Goal: Task Accomplishment & Management: Complete application form

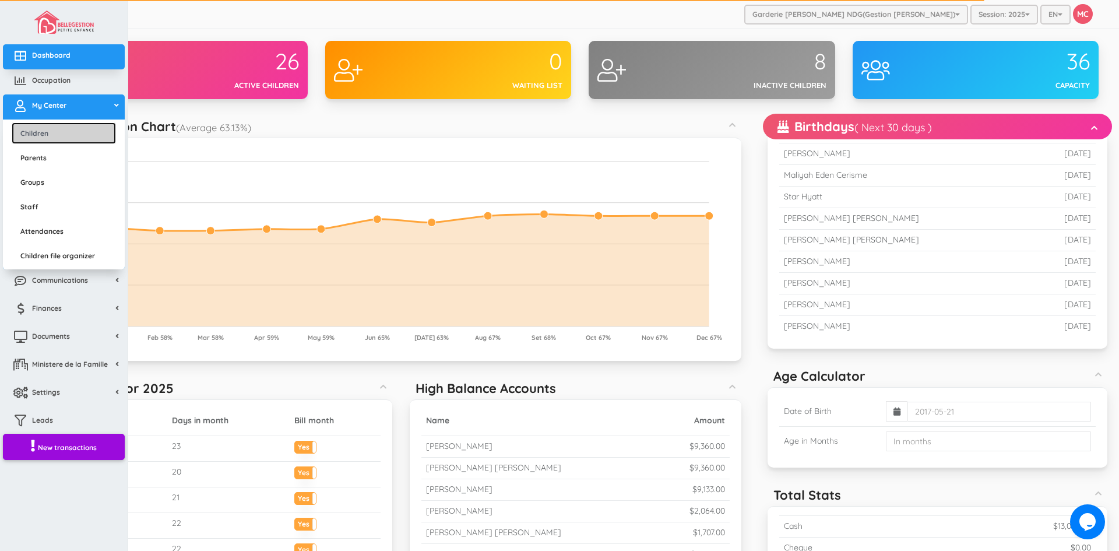
click at [40, 139] on link "Children" at bounding box center [64, 133] width 104 height 22
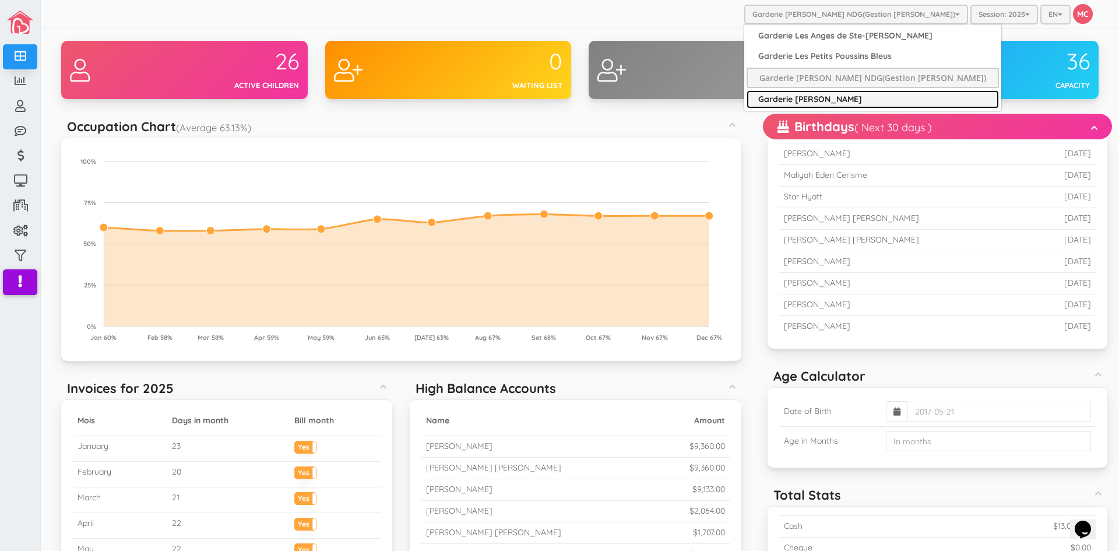
click at [839, 97] on link "Garderie [PERSON_NAME]" at bounding box center [872, 99] width 252 height 18
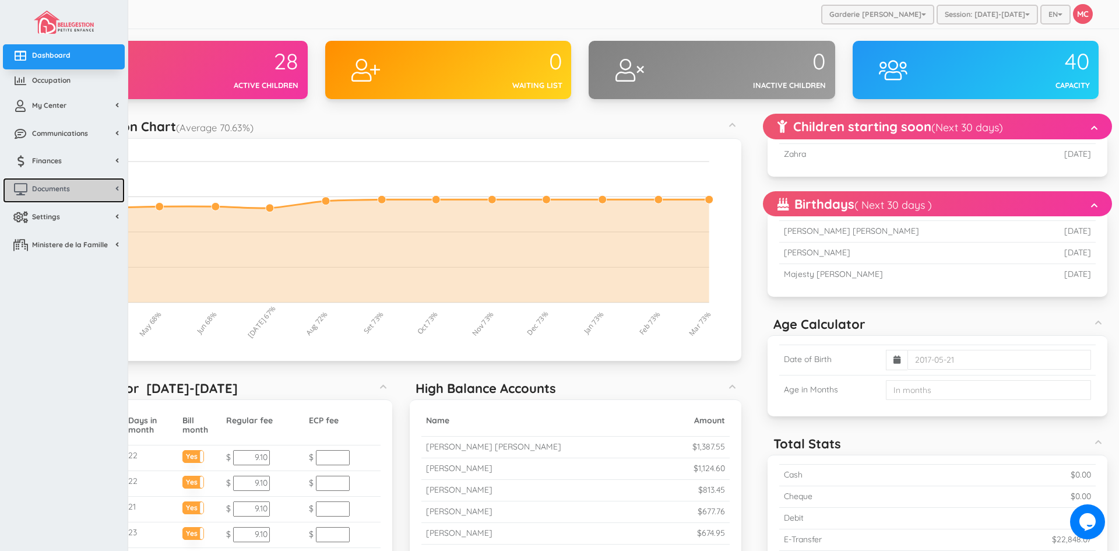
click at [51, 189] on span "Documents" at bounding box center [51, 189] width 38 height 10
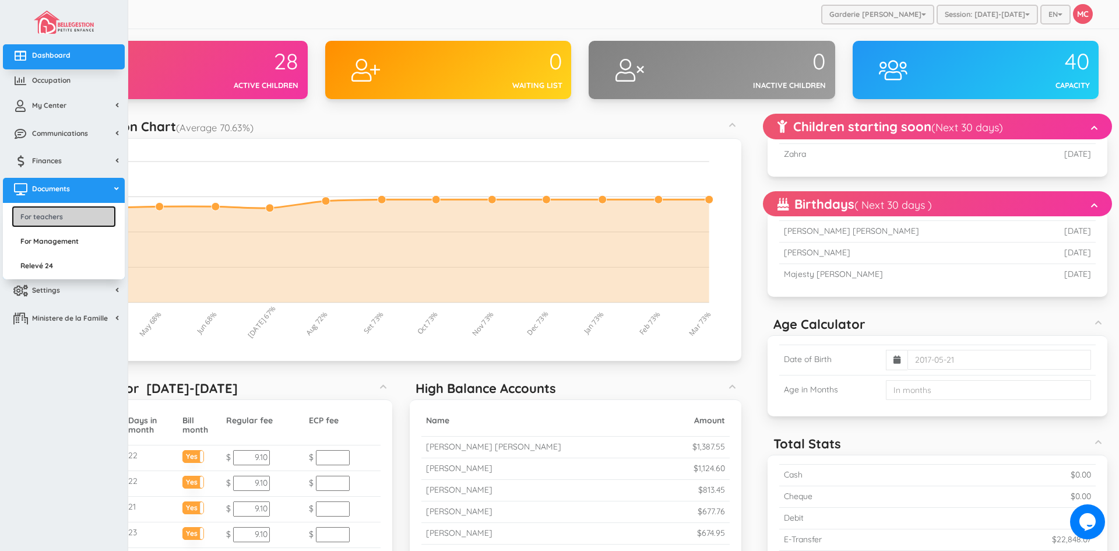
click at [54, 214] on link "For teachers" at bounding box center [64, 217] width 104 height 22
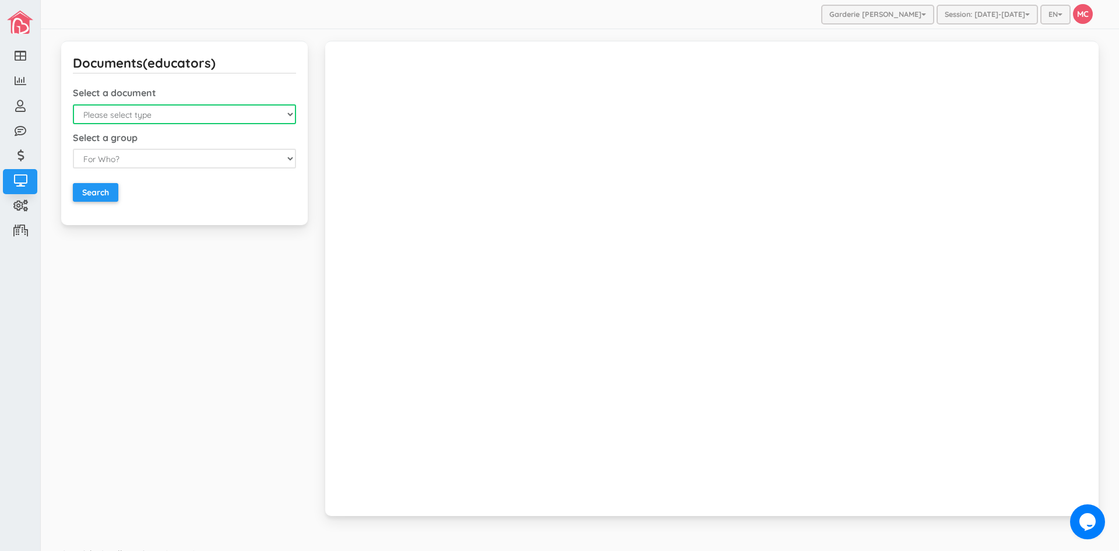
click at [288, 117] on select "Please select type Emergency Contact List Birthday List Fiche D'Assiduitees (au…" at bounding box center [184, 114] width 223 height 20
select select "4"
click at [73, 104] on select "Please select type Emergency Contact List Birthday List Fiche D'Assiduitees (au…" at bounding box center [184, 114] width 223 height 20
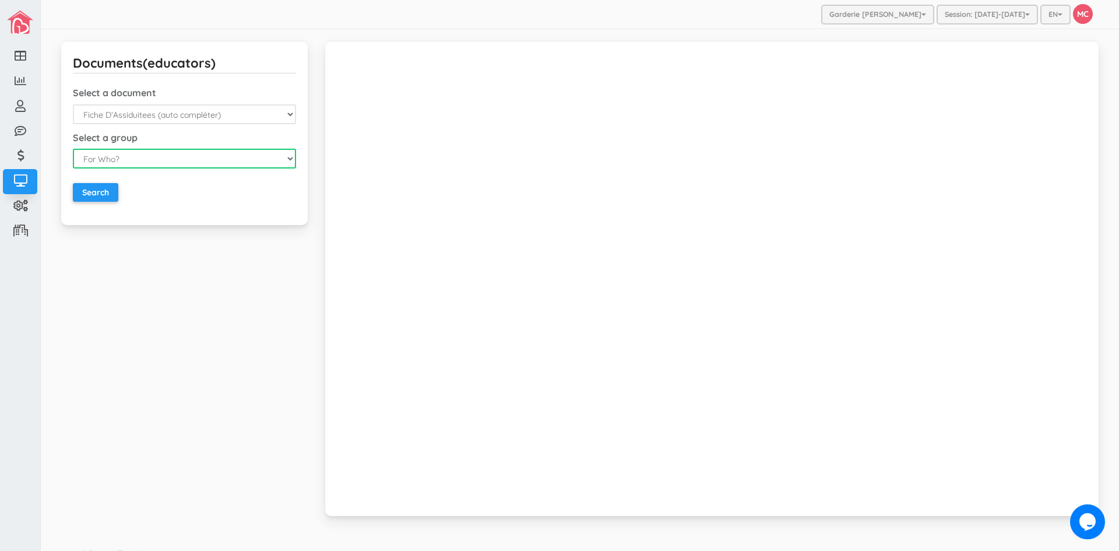
click at [287, 160] on select "For Who? For Everyone For a Group For a Child" at bounding box center [184, 159] width 223 height 20
select select "3"
click at [73, 149] on select "For Who? For Everyone For a Group For a Child" at bounding box center [184, 159] width 223 height 20
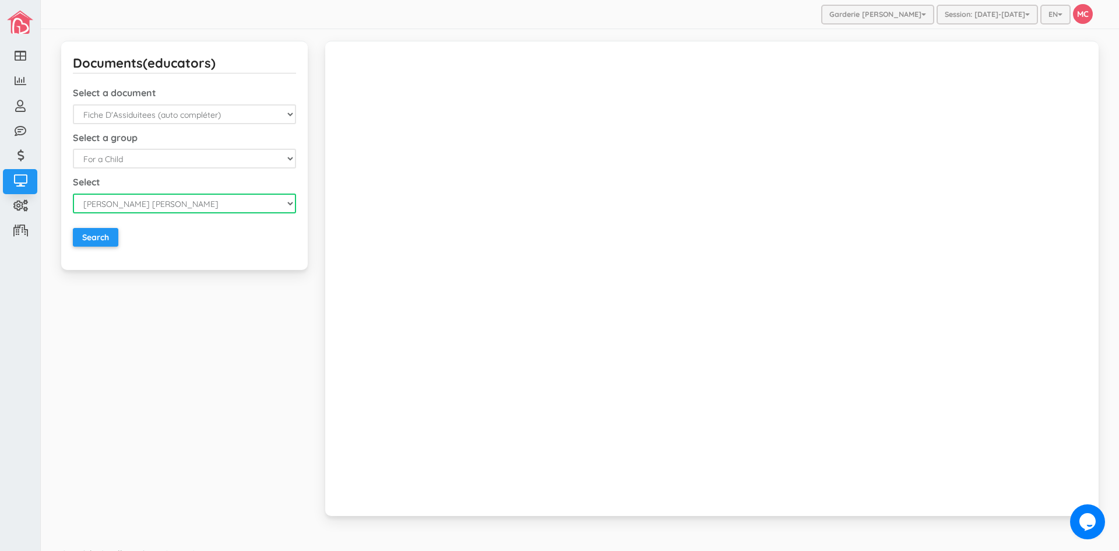
click at [284, 201] on select "Alexander Romeo Zamora Alistair Reaksatith Kheng Asher Osborne Williams Athena …" at bounding box center [184, 203] width 223 height 20
click at [73, 193] on select "Alexander Romeo Zamora Alistair Reaksatith Kheng Asher Osborne Williams Athena …" at bounding box center [184, 203] width 223 height 20
click at [264, 462] on div "Documents(educators) Select a document Please select type Emergency Contact Lis…" at bounding box center [579, 285] width 1055 height 489
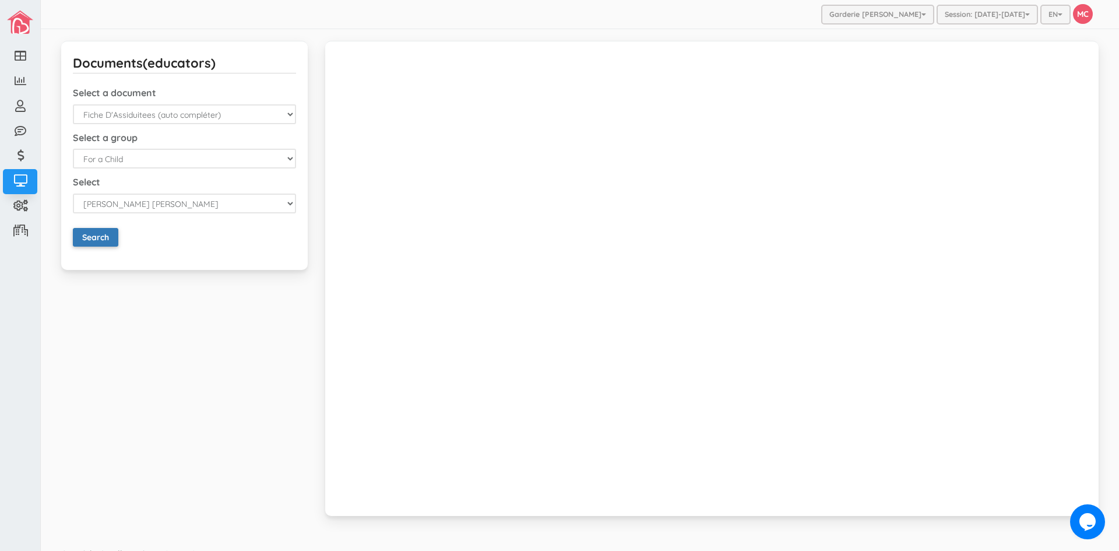
click at [83, 233] on input "Search" at bounding box center [95, 237] width 45 height 19
click at [99, 232] on input "Search" at bounding box center [95, 237] width 45 height 19
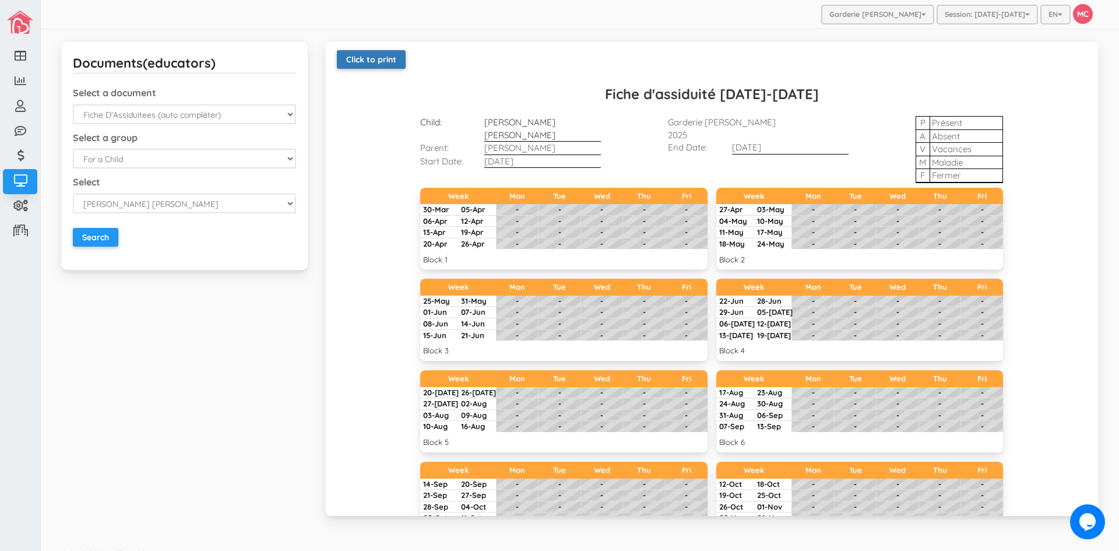
click at [365, 55] on link "Click to print" at bounding box center [371, 59] width 69 height 19
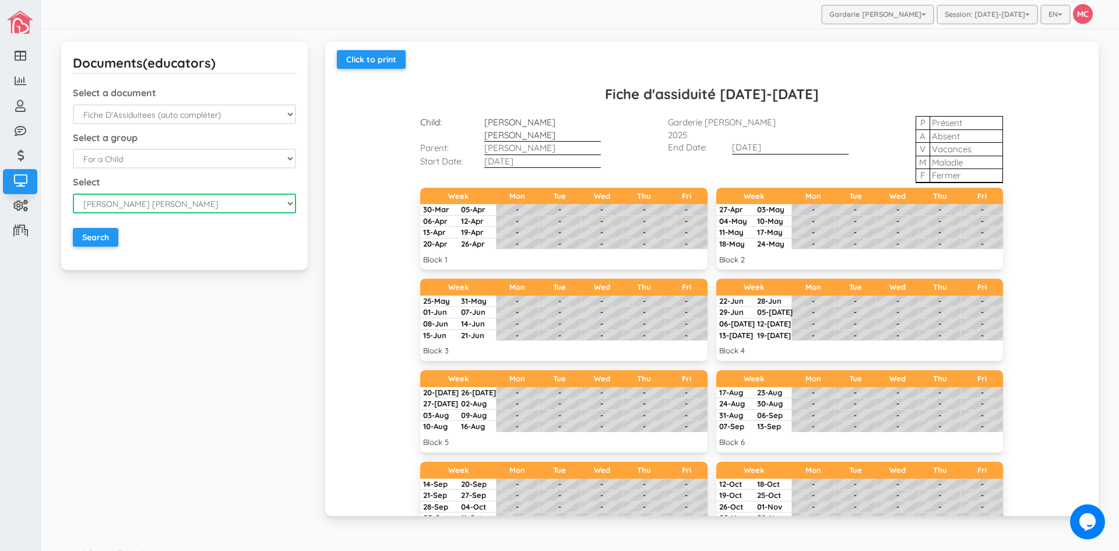
click at [285, 204] on select "Alexander Romeo Zamora Alistair Reaksatith Kheng Asher Osborne Williams Athena …" at bounding box center [184, 203] width 223 height 20
click at [73, 193] on select "Alexander Romeo Zamora Alistair Reaksatith Kheng Asher Osborne Williams Athena …" at bounding box center [184, 203] width 223 height 20
click at [235, 371] on div "Documents(educators) Select a document Please select type Emergency Contact Lis…" at bounding box center [579, 285] width 1055 height 489
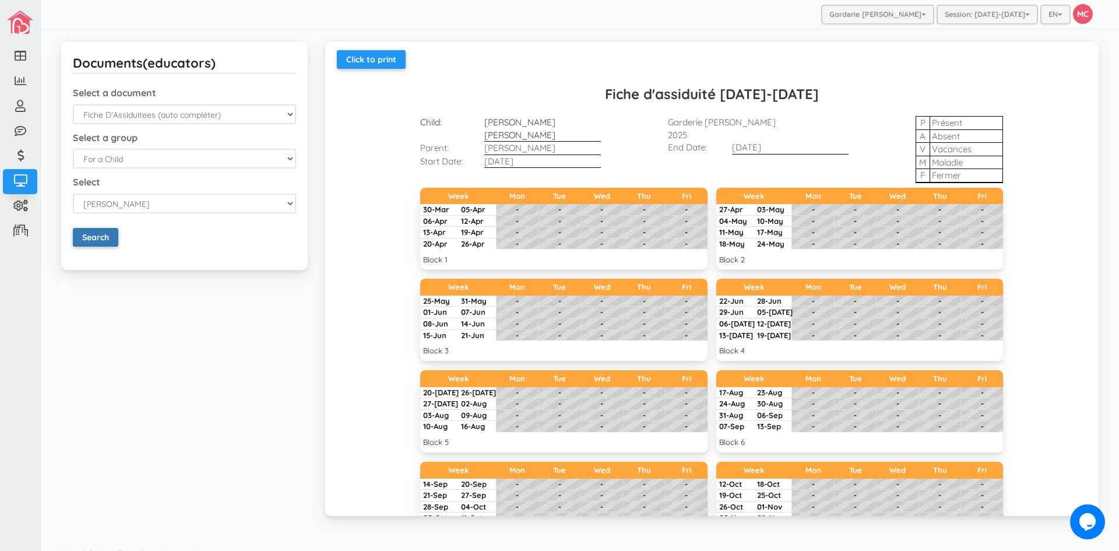
click at [103, 237] on input "Search" at bounding box center [95, 237] width 45 height 19
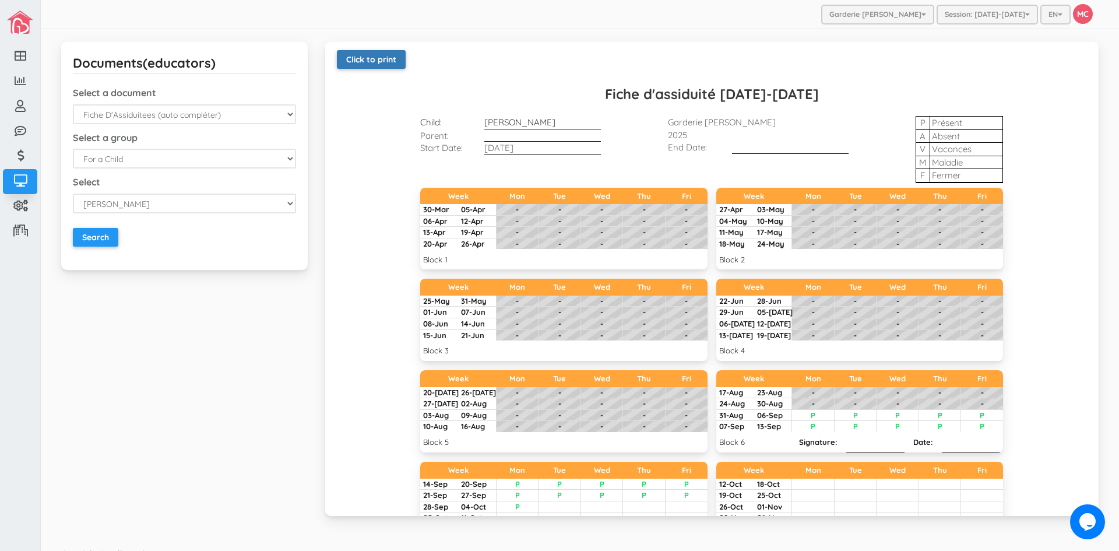
click at [371, 58] on link "Click to print" at bounding box center [371, 59] width 69 height 19
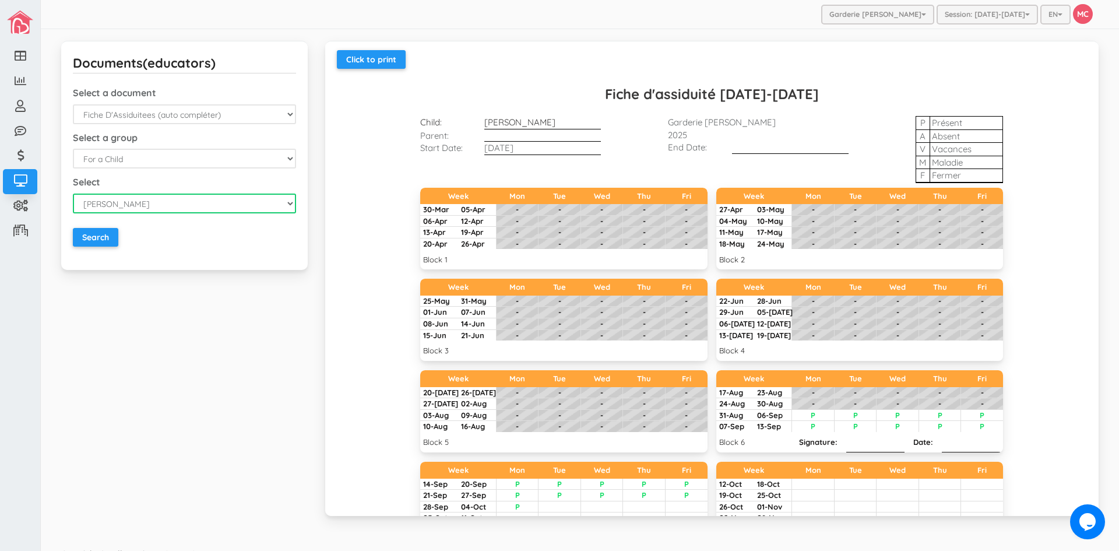
click at [289, 204] on select "Alexander Romeo Zamora Alistair Reaksatith Kheng Asher Osborne Williams Athena …" at bounding box center [184, 203] width 223 height 20
select select "2146"
click at [73, 193] on select "Alexander Romeo Zamora Alistair Reaksatith Kheng Asher Osborne Williams Athena …" at bounding box center [184, 203] width 223 height 20
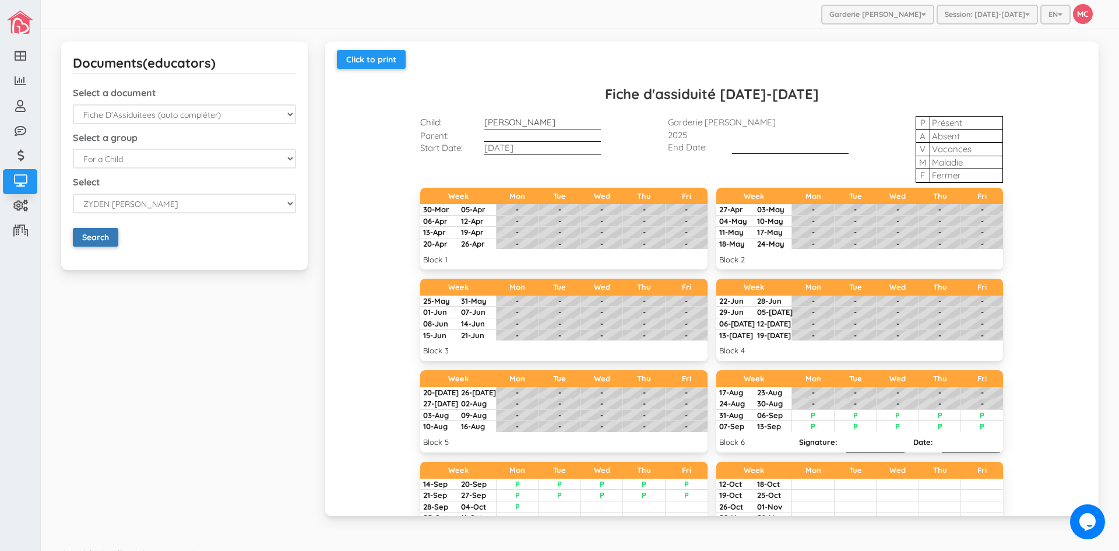
click at [101, 237] on input "Search" at bounding box center [95, 237] width 45 height 19
click at [380, 58] on link "Click to print" at bounding box center [371, 59] width 69 height 19
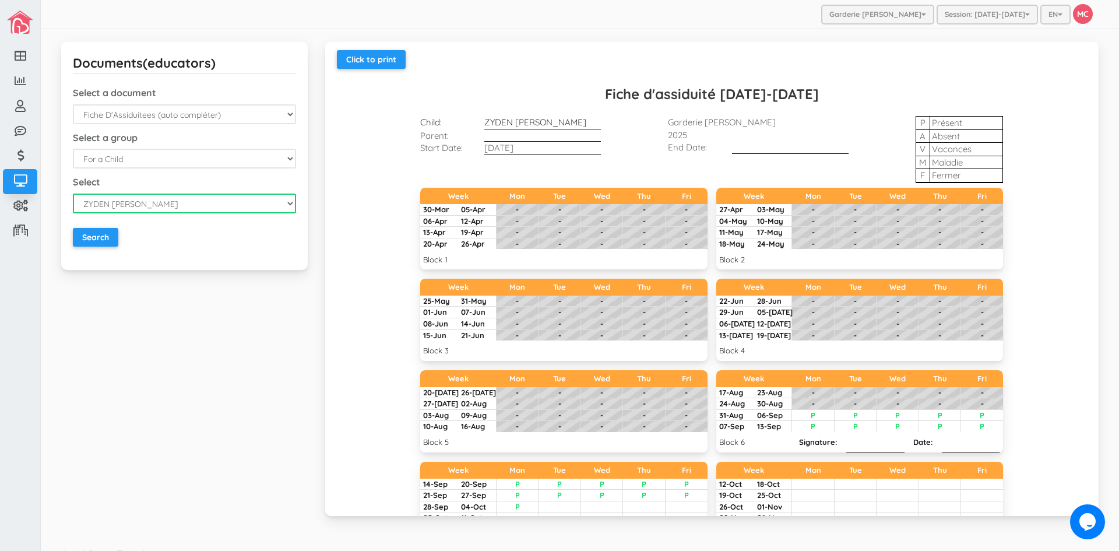
click at [288, 207] on select "Alexander Romeo Zamora Alistair Reaksatith Kheng Asher Osborne Williams Athena …" at bounding box center [184, 203] width 223 height 20
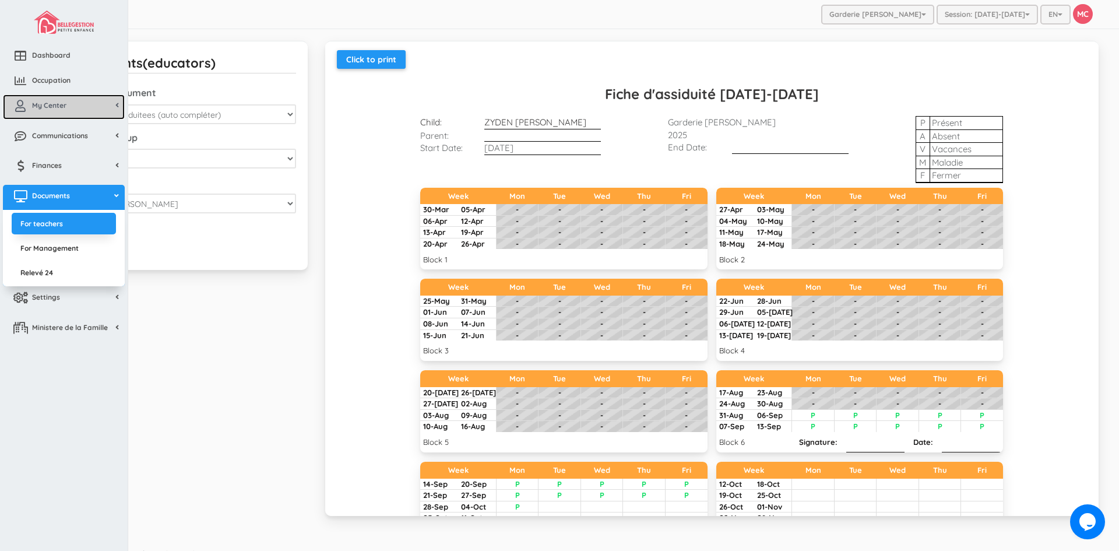
click at [31, 105] on icon at bounding box center [20, 106] width 23 height 12
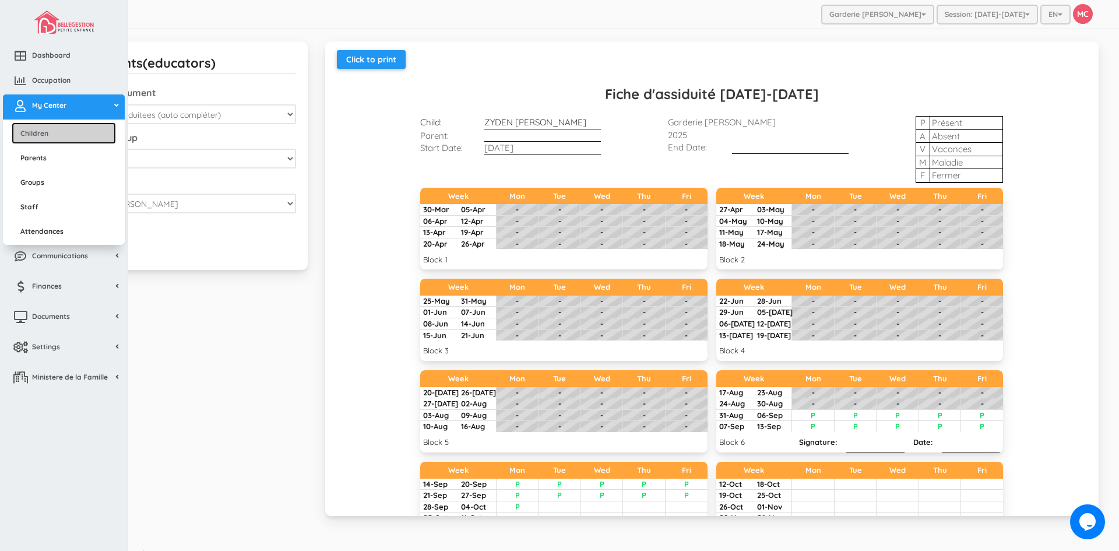
click at [30, 130] on link "Children" at bounding box center [64, 133] width 104 height 22
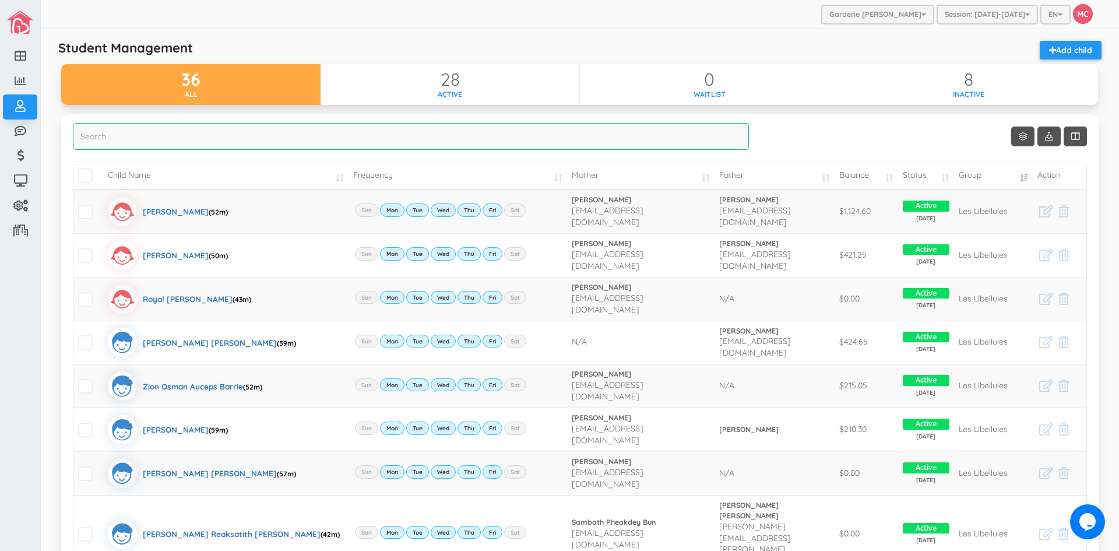
click at [121, 138] on input "search" at bounding box center [411, 136] width 676 height 27
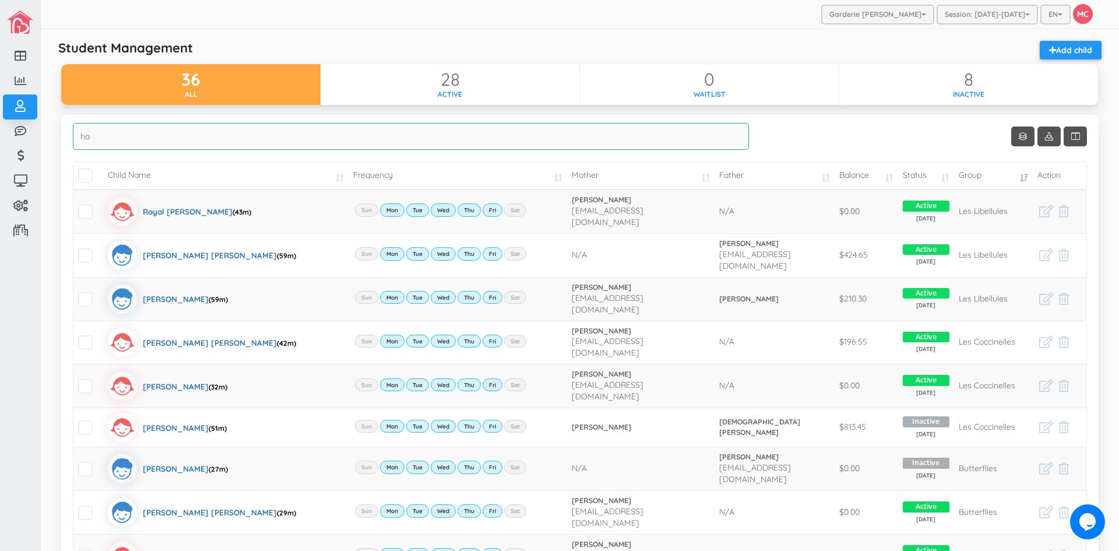
type input "h"
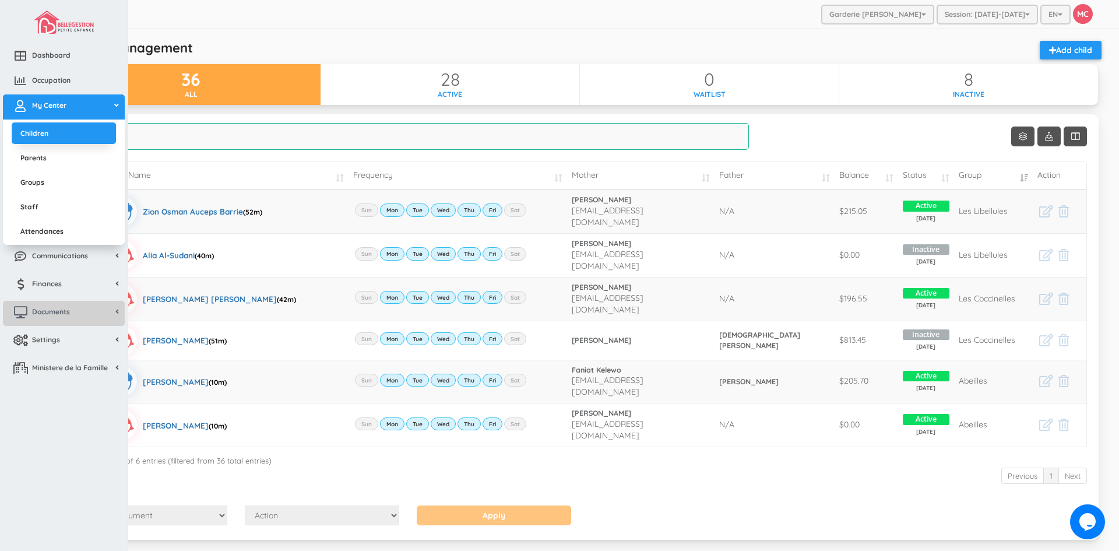
type input "ni"
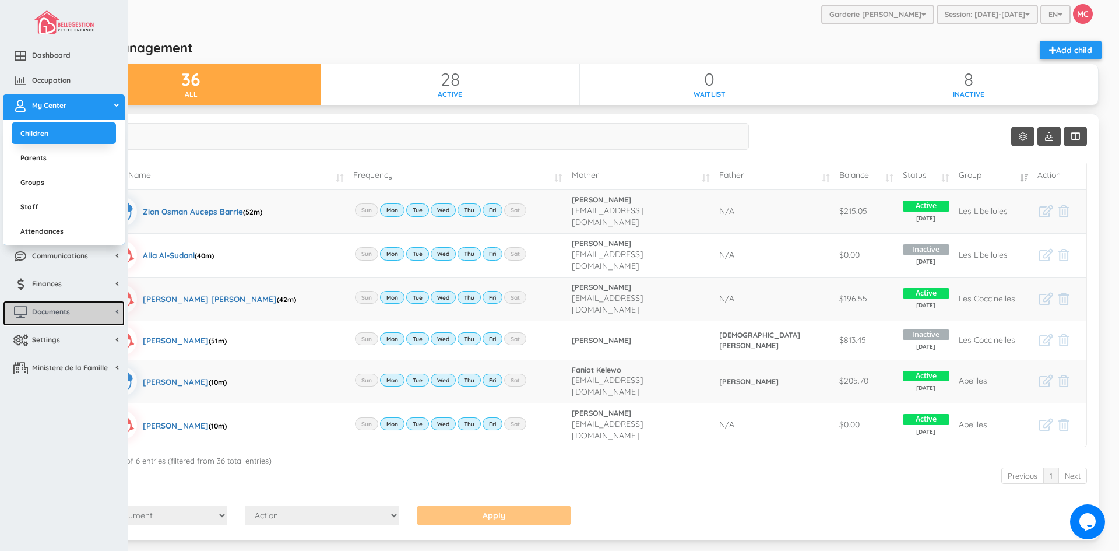
click at [70, 312] on span "Documents" at bounding box center [51, 311] width 38 height 10
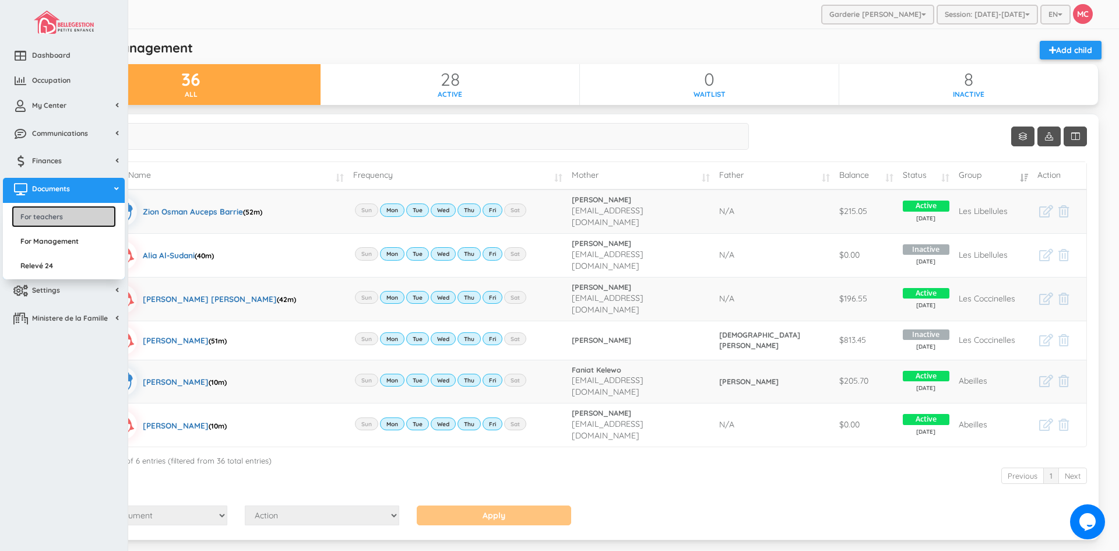
click at [63, 216] on link "For teachers" at bounding box center [64, 217] width 104 height 22
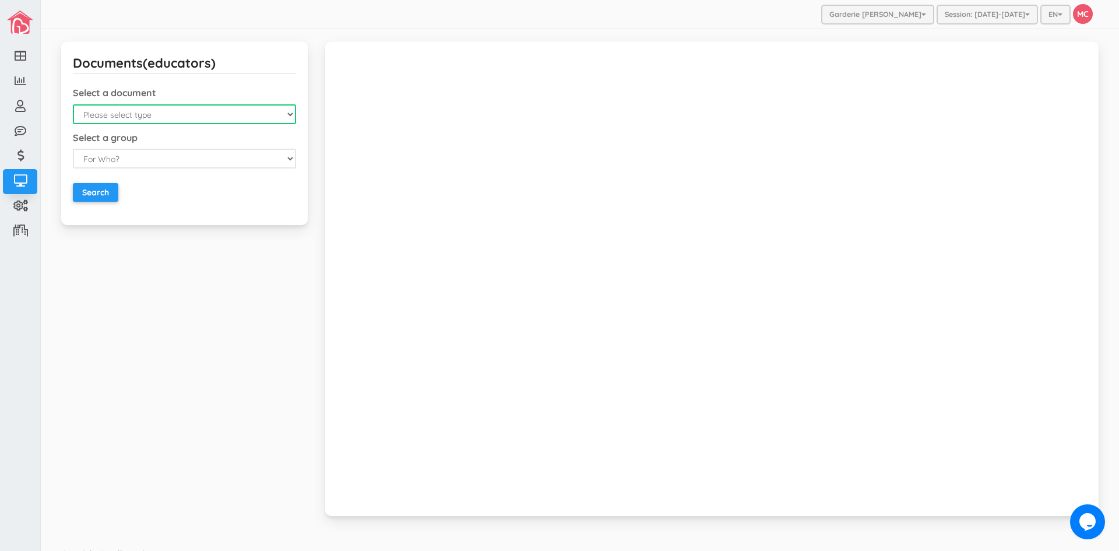
click at [290, 116] on select "Please select type Emergency Contact List Birthday List Fiche D'Assiduitees (au…" at bounding box center [184, 114] width 223 height 20
select select "4"
click at [73, 104] on select "Please select type Emergency Contact List Birthday List Fiche D'Assiduitees (au…" at bounding box center [184, 114] width 223 height 20
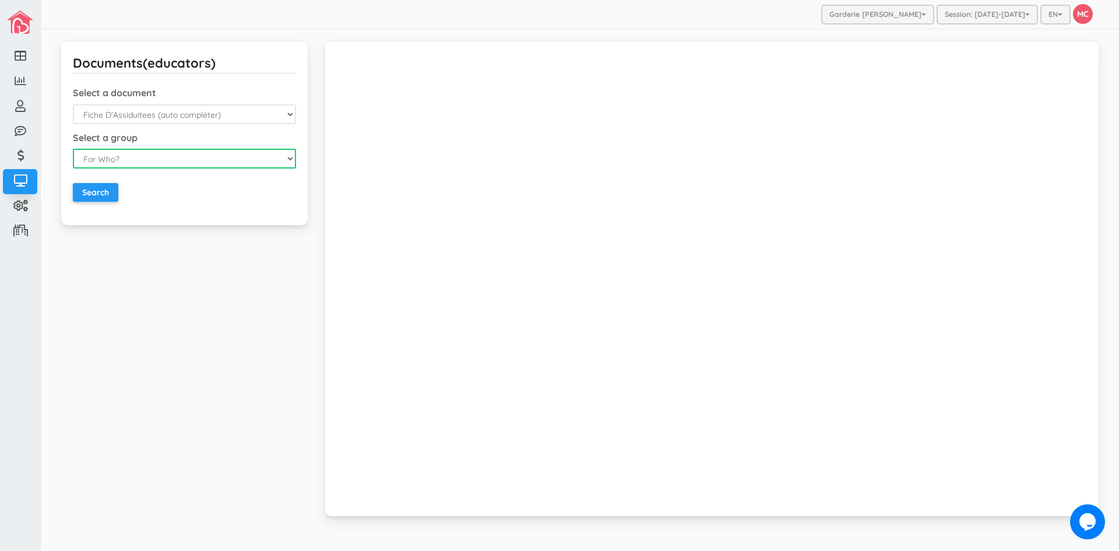
click at [287, 160] on select "For Who? For Everyone For a Group For a Child" at bounding box center [184, 159] width 223 height 20
select select "3"
click at [73, 149] on select "For Who? For Everyone For a Group For a Child" at bounding box center [184, 159] width 223 height 20
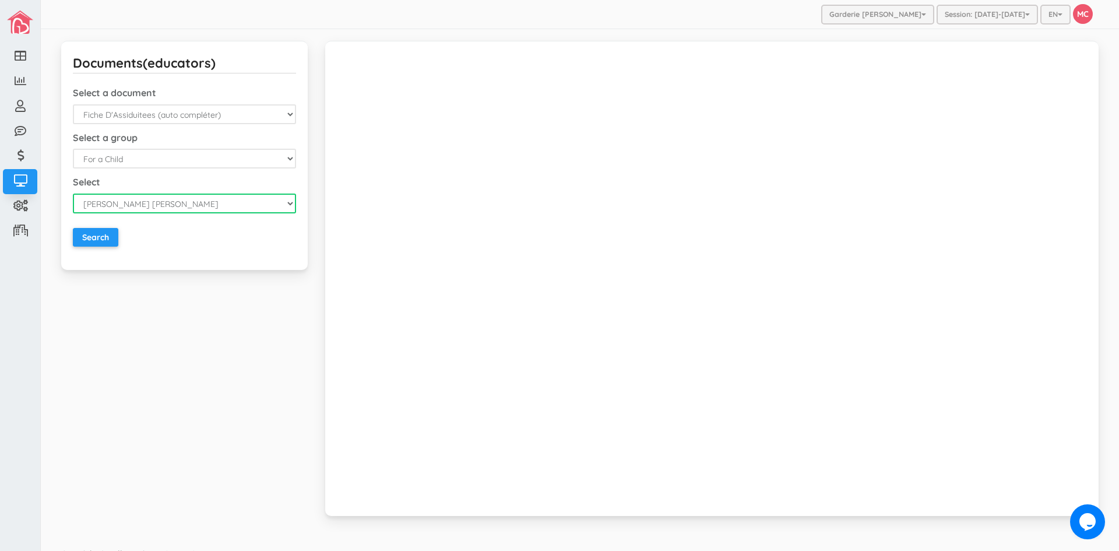
click at [290, 200] on select "Alexander Romeo Zamora Alistair Reaksatith Kheng Asher Osborne Williams Athena …" at bounding box center [184, 203] width 223 height 20
select select "2233"
click at [73, 193] on select "Alexander Romeo Zamora Alistair Reaksatith Kheng Asher Osborne Williams Athena …" at bounding box center [184, 203] width 223 height 20
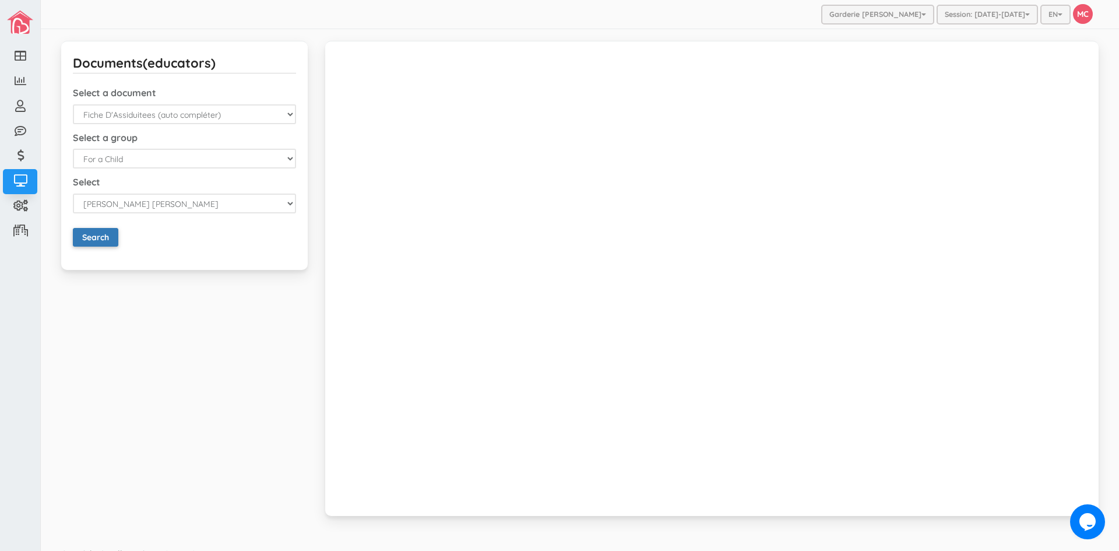
click at [103, 241] on input "Search" at bounding box center [95, 237] width 45 height 19
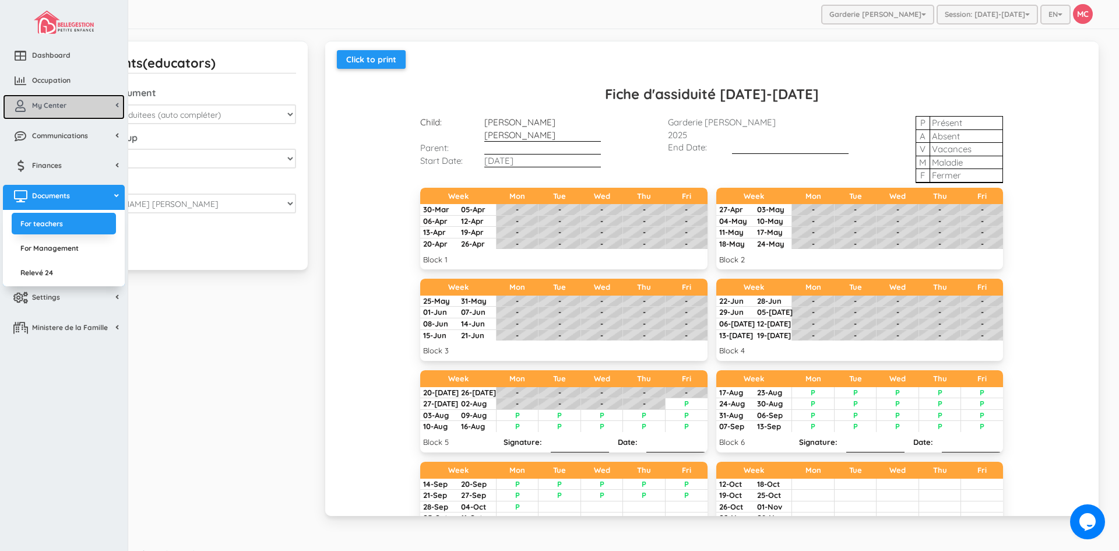
click at [72, 104] on link "My Center" at bounding box center [64, 106] width 122 height 25
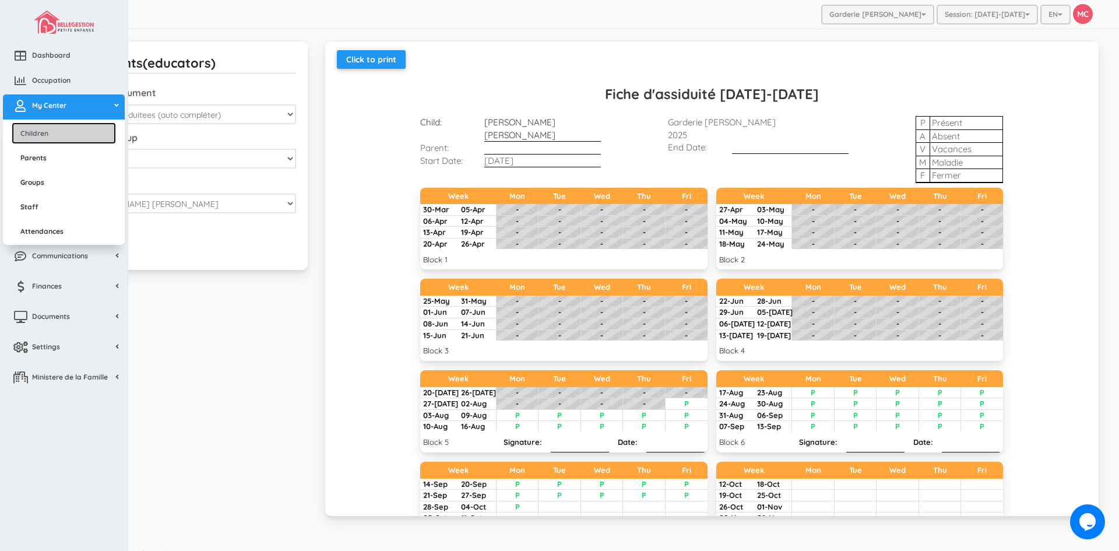
click at [56, 136] on link "Children" at bounding box center [64, 133] width 104 height 22
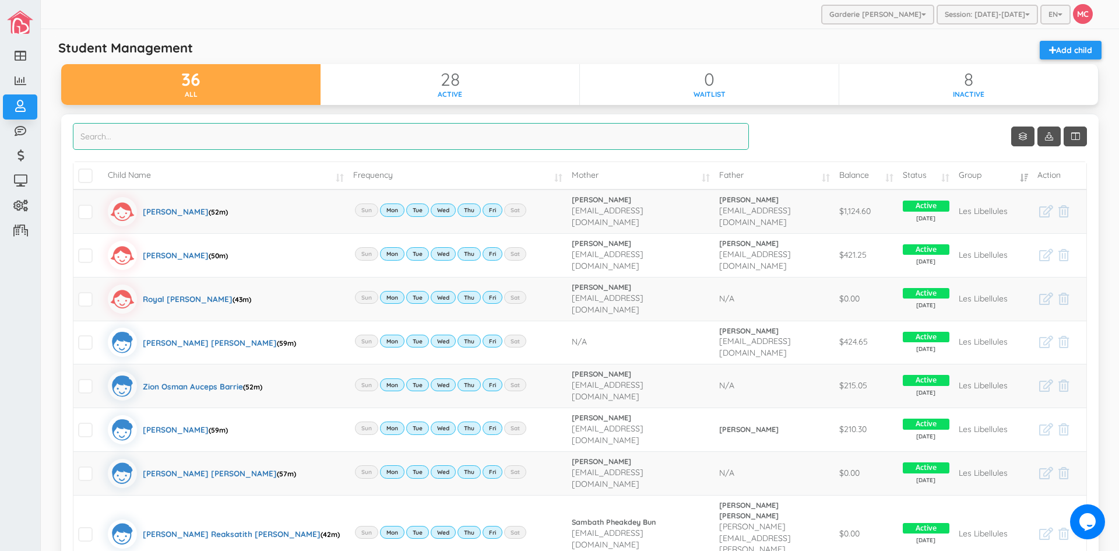
click at [87, 135] on input "search" at bounding box center [411, 136] width 676 height 27
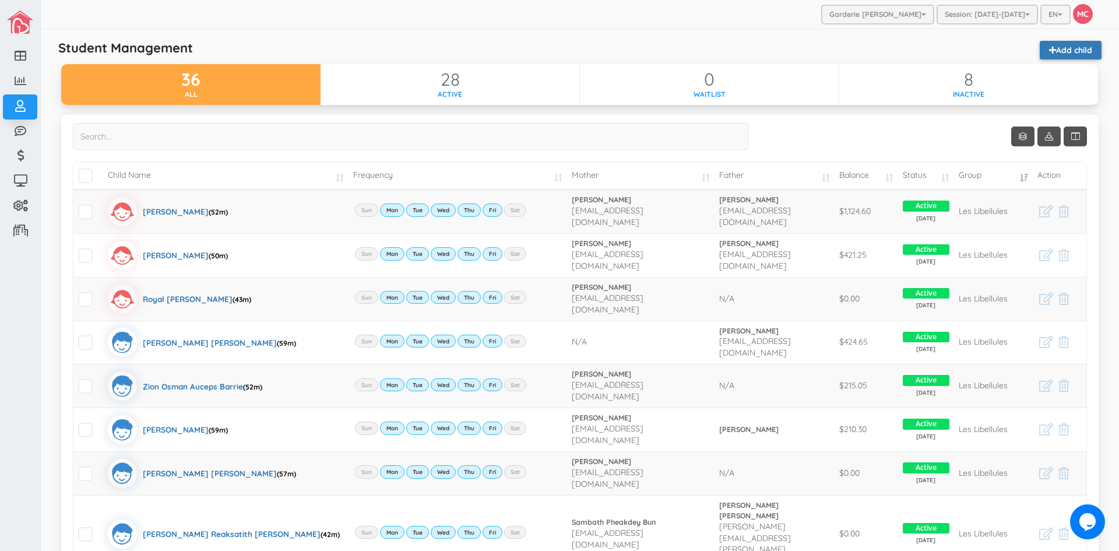
click at [1076, 51] on link "Add child" at bounding box center [1070, 50] width 62 height 19
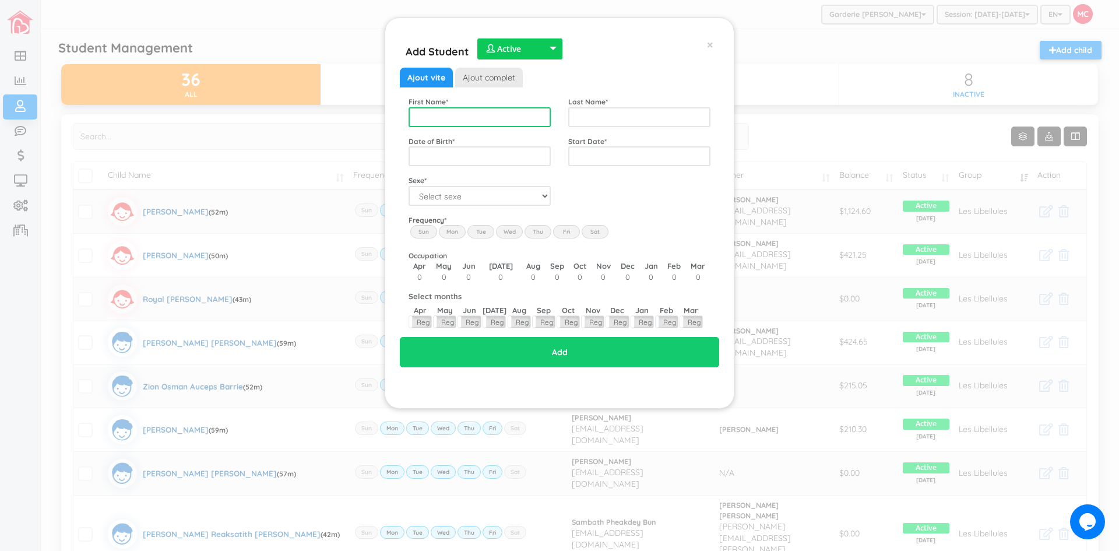
click at [433, 119] on input "text" at bounding box center [479, 117] width 142 height 20
type input "Haroun Hamza"
type input "Makdouli"
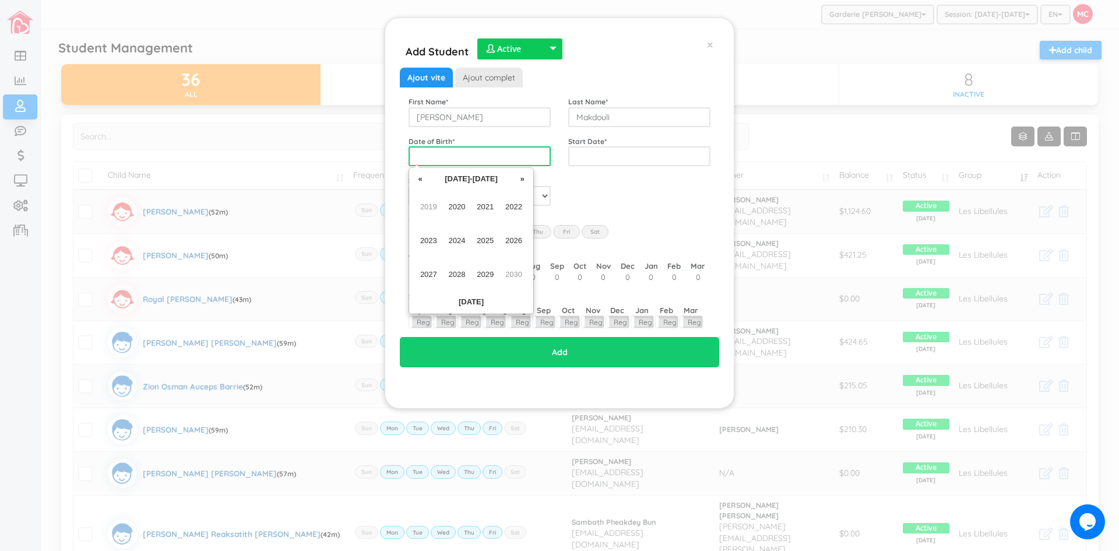
click at [434, 151] on input "text" at bounding box center [479, 156] width 142 height 20
click at [482, 238] on span "2025" at bounding box center [485, 240] width 26 height 31
click at [432, 211] on span "Jan" at bounding box center [428, 206] width 26 height 31
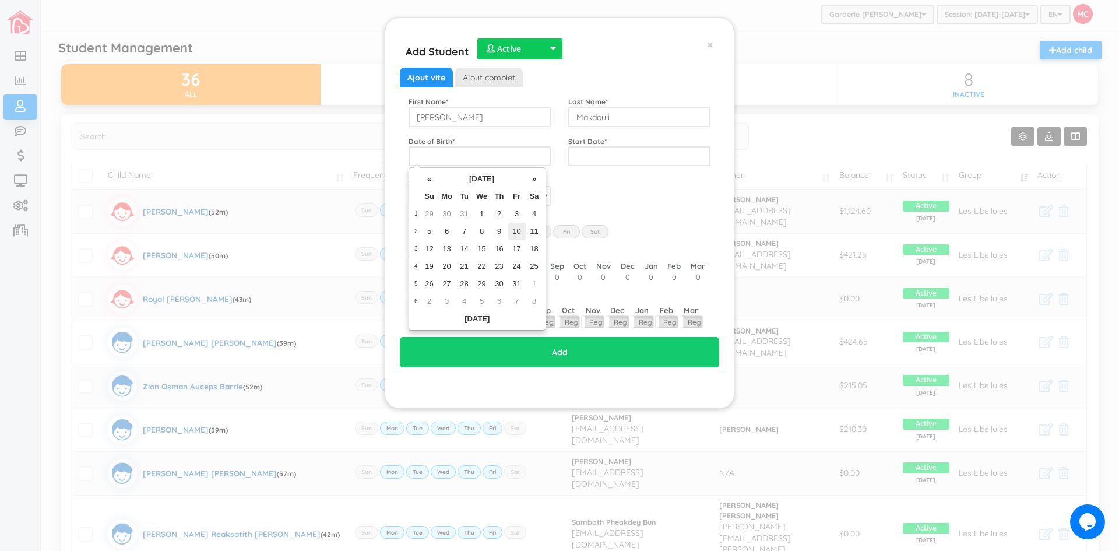
click at [510, 227] on td "10" at bounding box center [516, 231] width 17 height 17
type input "[DATE]"
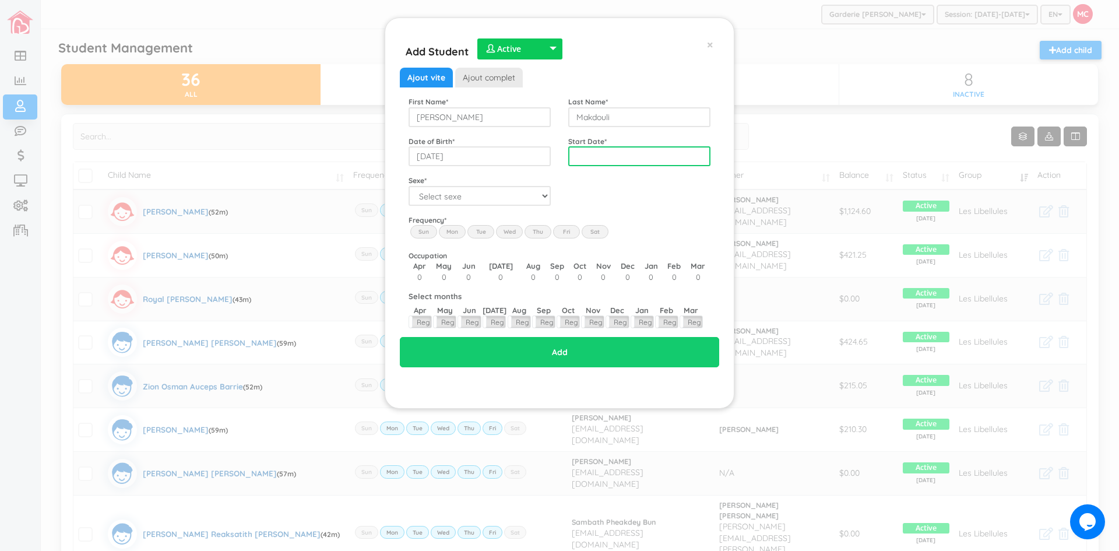
click at [588, 157] on input "text" at bounding box center [639, 156] width 142 height 20
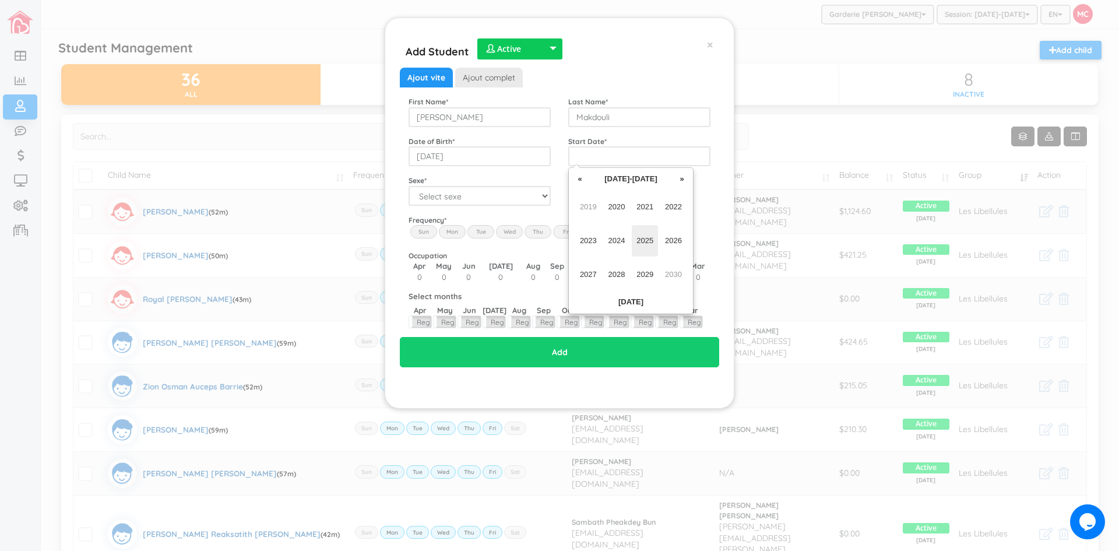
click at [646, 244] on span "2025" at bounding box center [645, 240] width 26 height 31
click at [588, 274] on span "Sep" at bounding box center [588, 274] width 26 height 31
click at [606, 232] on td "8" at bounding box center [609, 231] width 17 height 17
type input "[DATE]"
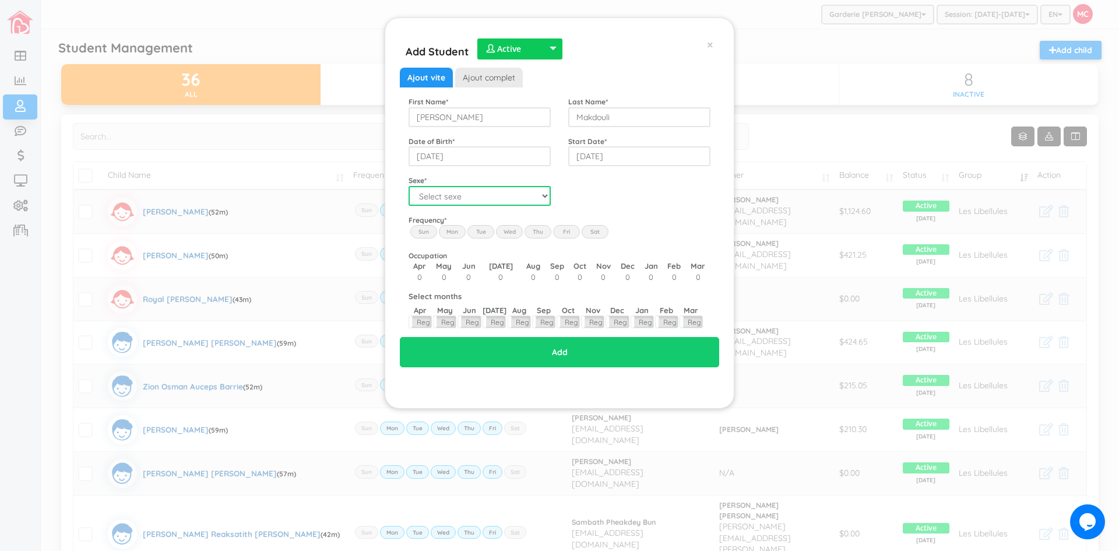
click at [545, 198] on select "Select sexe Boy Girl" at bounding box center [479, 196] width 142 height 20
select select "1"
click at [408, 186] on select "Select sexe Boy Girl" at bounding box center [479, 196] width 142 height 20
click at [447, 230] on label "Mon" at bounding box center [452, 231] width 27 height 13
click at [0, 0] on input "Mon" at bounding box center [0, 0] width 0 height 0
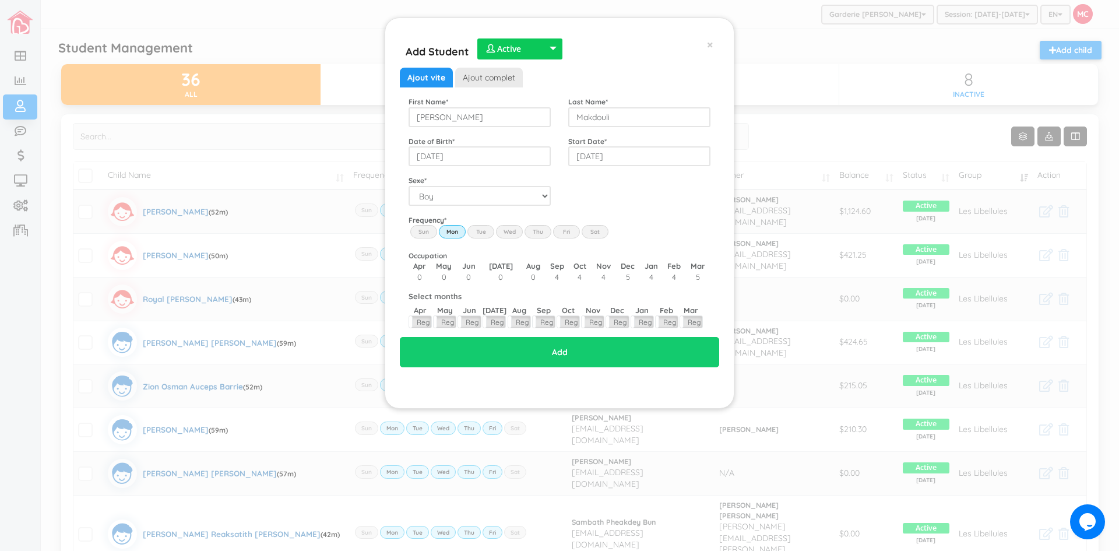
click at [479, 234] on label "Tue" at bounding box center [480, 231] width 27 height 13
click at [0, 0] on input "Tue" at bounding box center [0, 0] width 0 height 0
click at [507, 230] on label "Wed" at bounding box center [509, 231] width 27 height 13
click at [0, 0] on input "Wed" at bounding box center [0, 0] width 0 height 0
click at [539, 231] on label "Thu" at bounding box center [537, 231] width 27 height 13
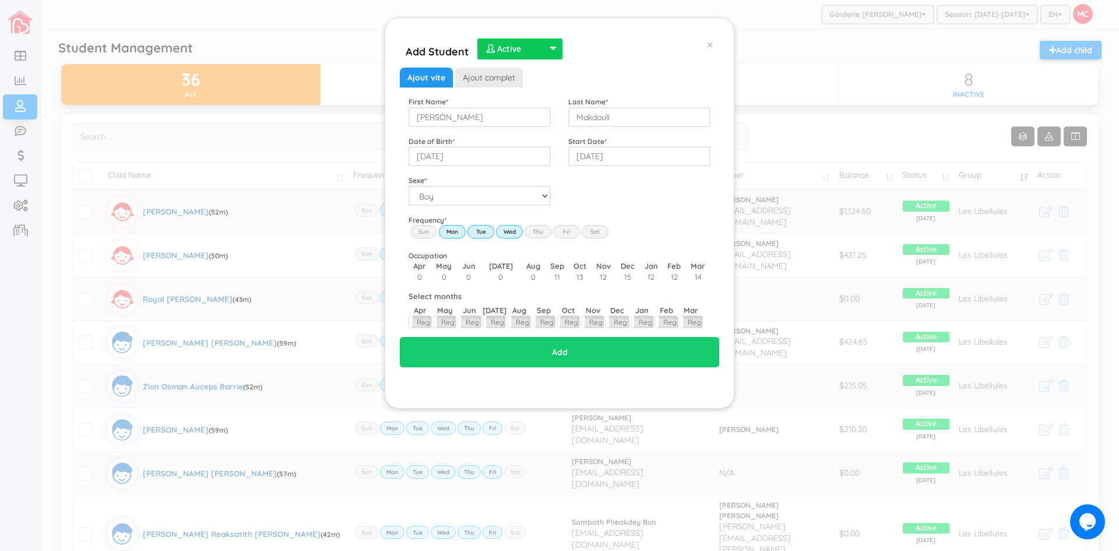
click at [0, 0] on input "Thu" at bounding box center [0, 0] width 0 height 0
click at [562, 231] on label "Fri" at bounding box center [566, 231] width 27 height 13
click at [0, 0] on input "Fri" at bounding box center [0, 0] width 0 height 0
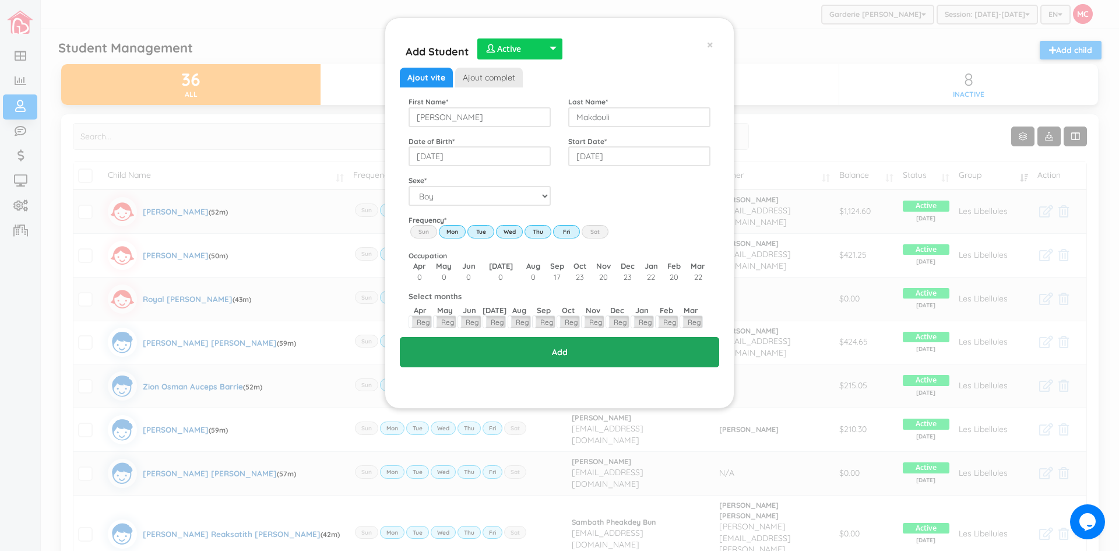
click at [566, 350] on input "Add" at bounding box center [559, 352] width 319 height 30
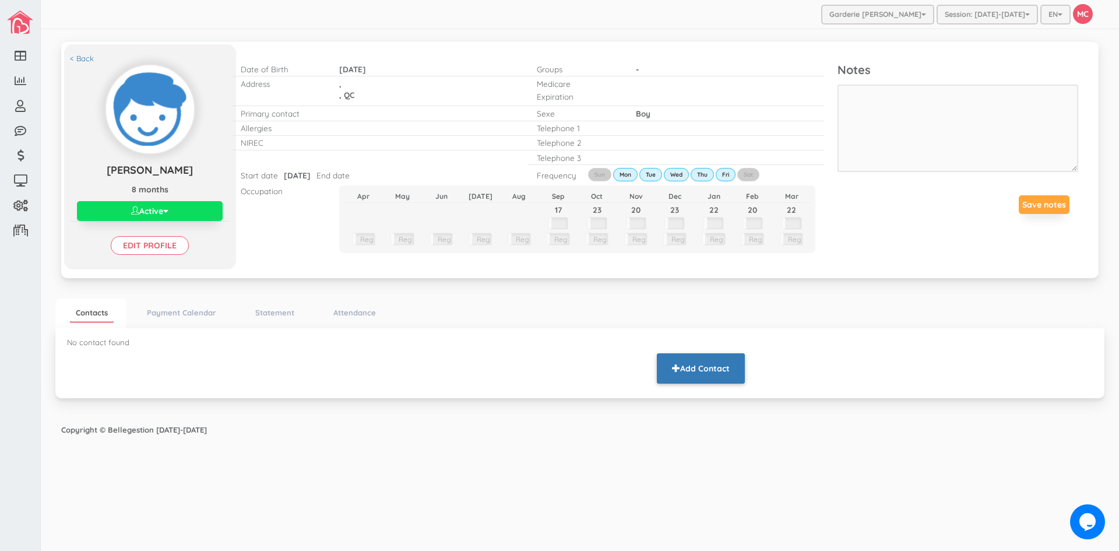
click at [697, 371] on button "Add Contact" at bounding box center [701, 368] width 88 height 30
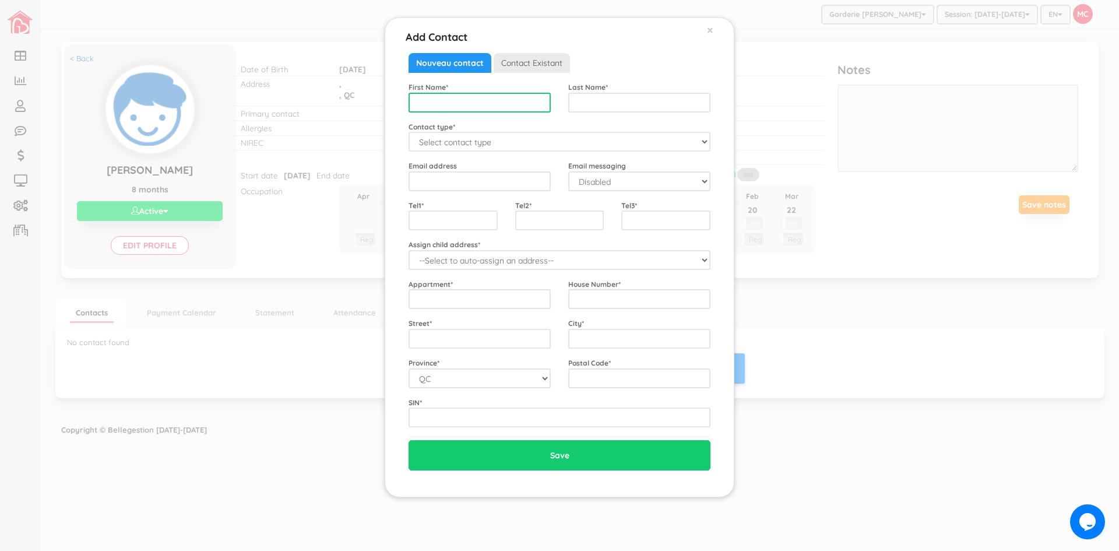
click at [411, 106] on input "text" at bounding box center [479, 103] width 142 height 20
type input "Sarra"
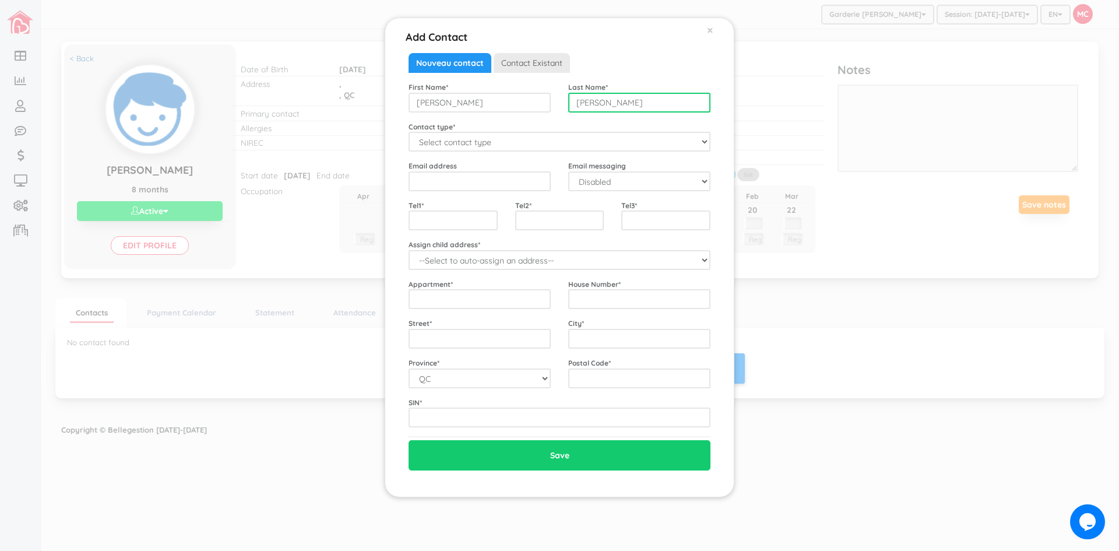
type input "Magdouli"
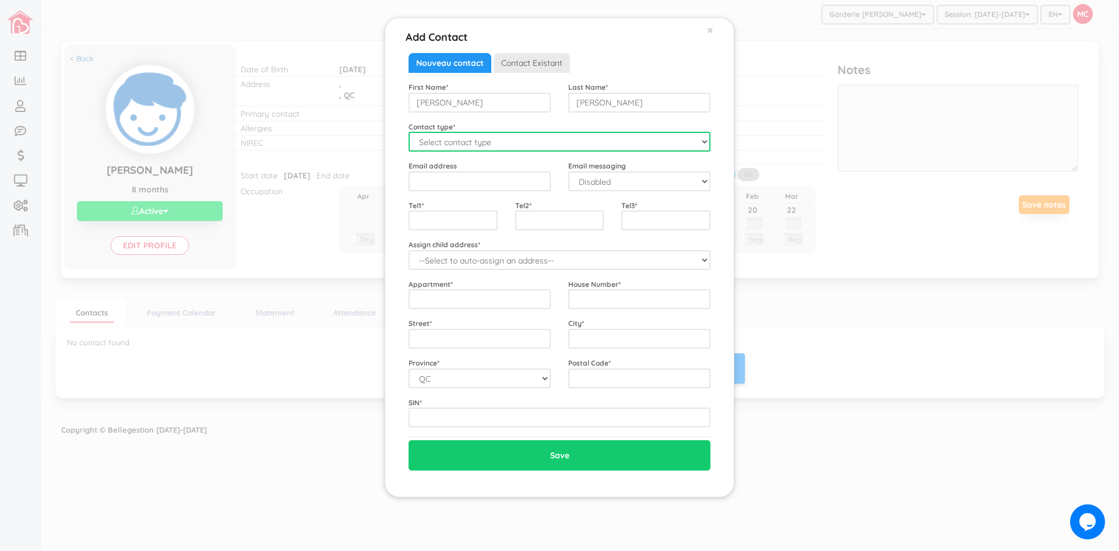
click at [457, 141] on select "Select contact type Mother Father Emergency" at bounding box center [559, 142] width 302 height 20
select select "Mother"
click at [408, 132] on select "Select contact type Mother Father Emergency" at bounding box center [559, 142] width 302 height 20
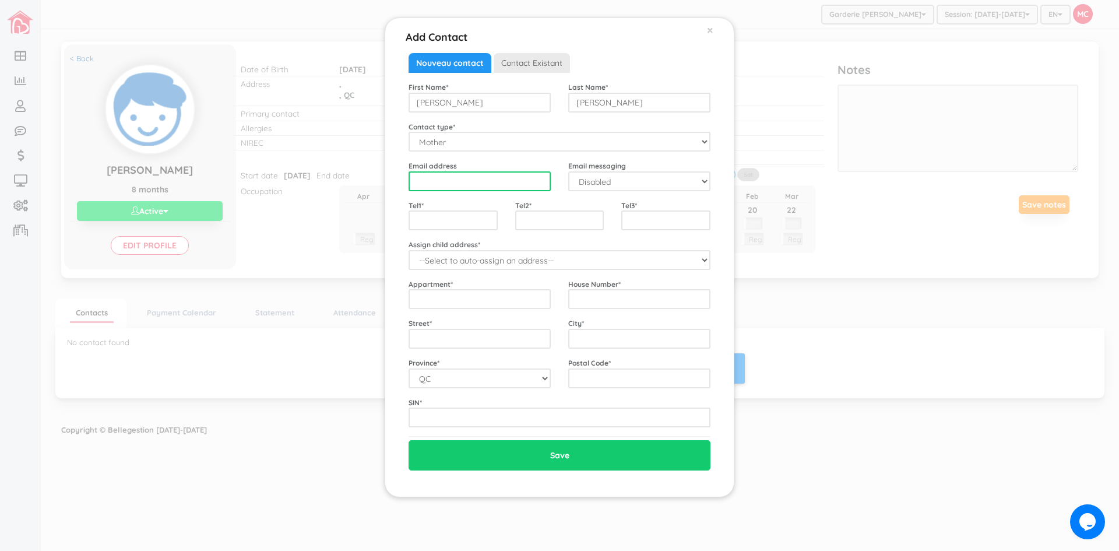
click at [421, 178] on input "email" at bounding box center [479, 181] width 142 height 20
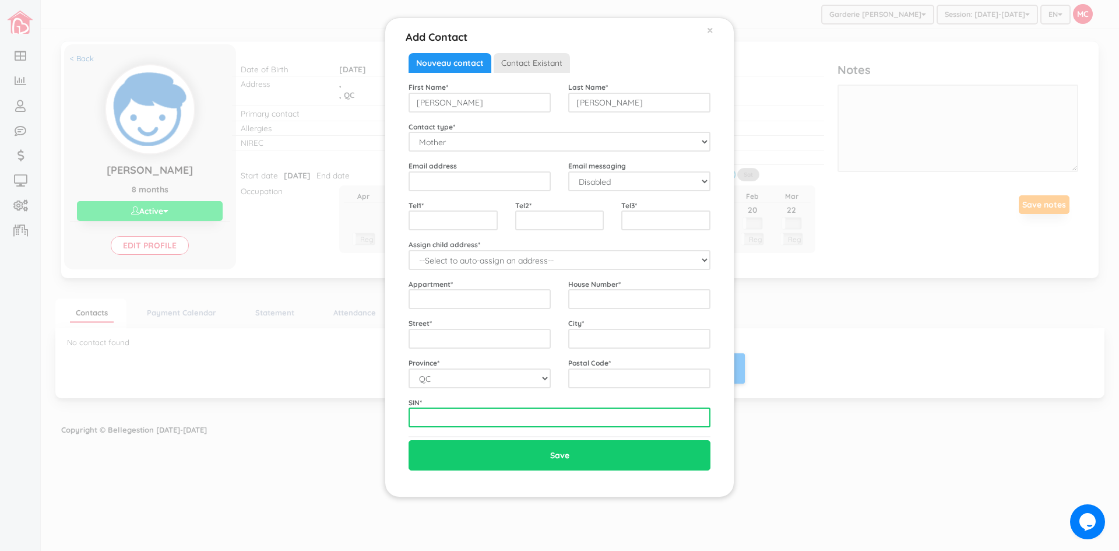
click at [428, 418] on input "text" at bounding box center [559, 417] width 302 height 20
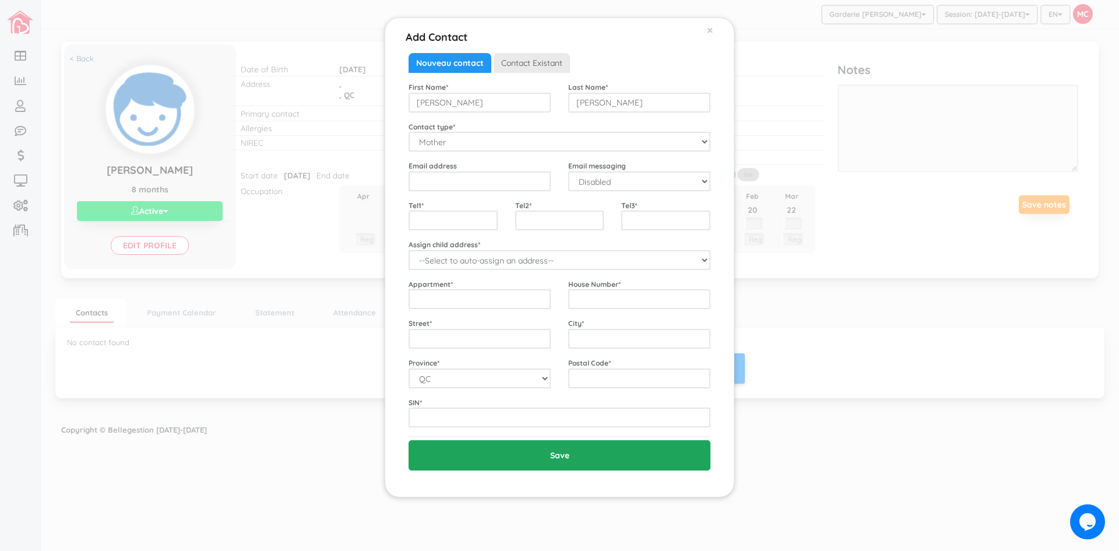
click at [559, 463] on input "Save" at bounding box center [559, 455] width 302 height 30
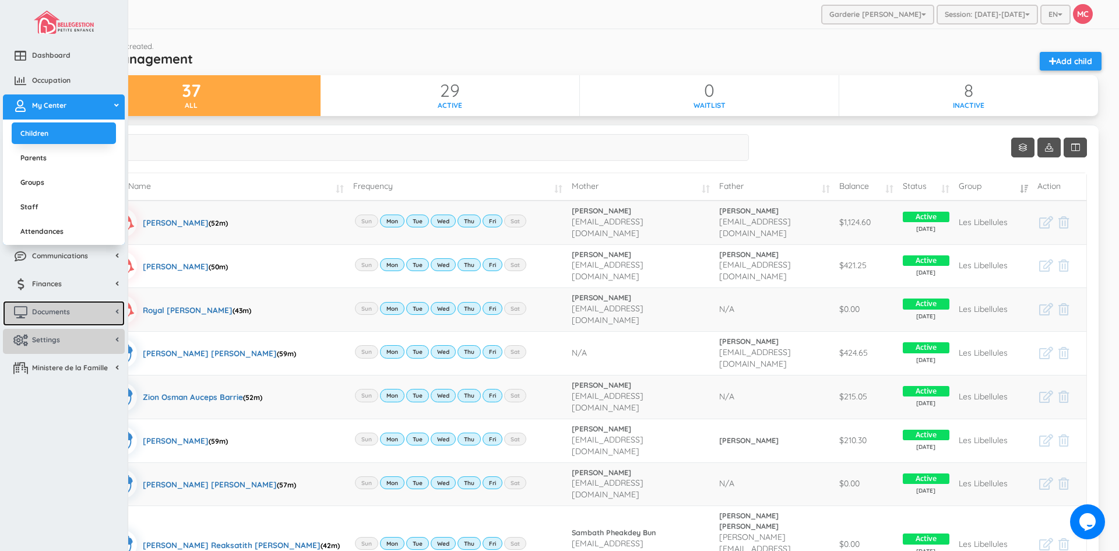
click at [62, 309] on span "Documents" at bounding box center [51, 311] width 38 height 10
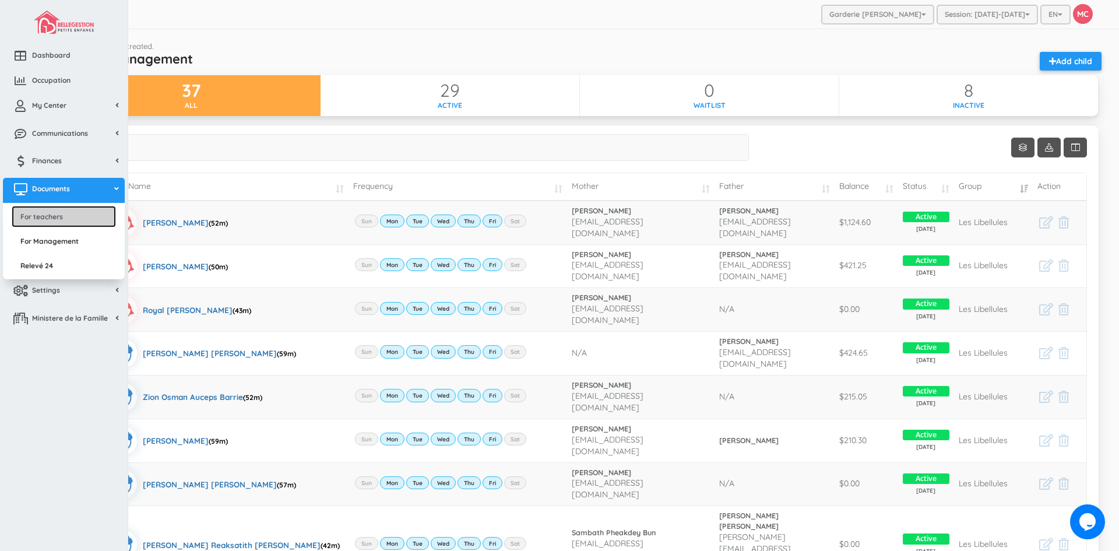
click at [66, 218] on link "For teachers" at bounding box center [64, 217] width 104 height 22
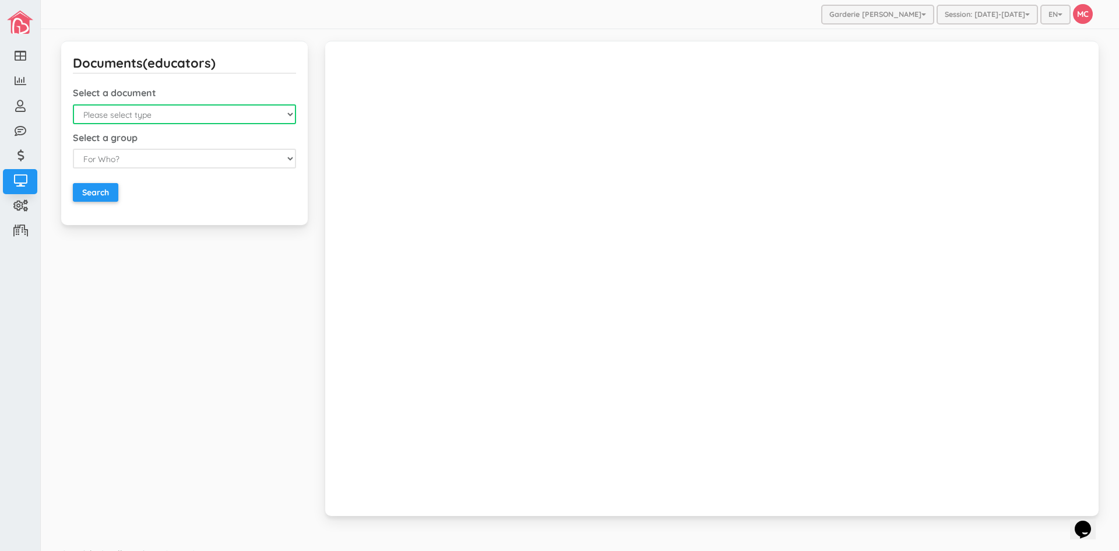
click at [221, 119] on select "Please select type Emergency Contact List Birthday List Fiche D'Assiduitees (au…" at bounding box center [184, 114] width 223 height 20
select select "4"
click at [73, 104] on select "Please select type Emergency Contact List Birthday List Fiche D'Assiduitees (au…" at bounding box center [184, 114] width 223 height 20
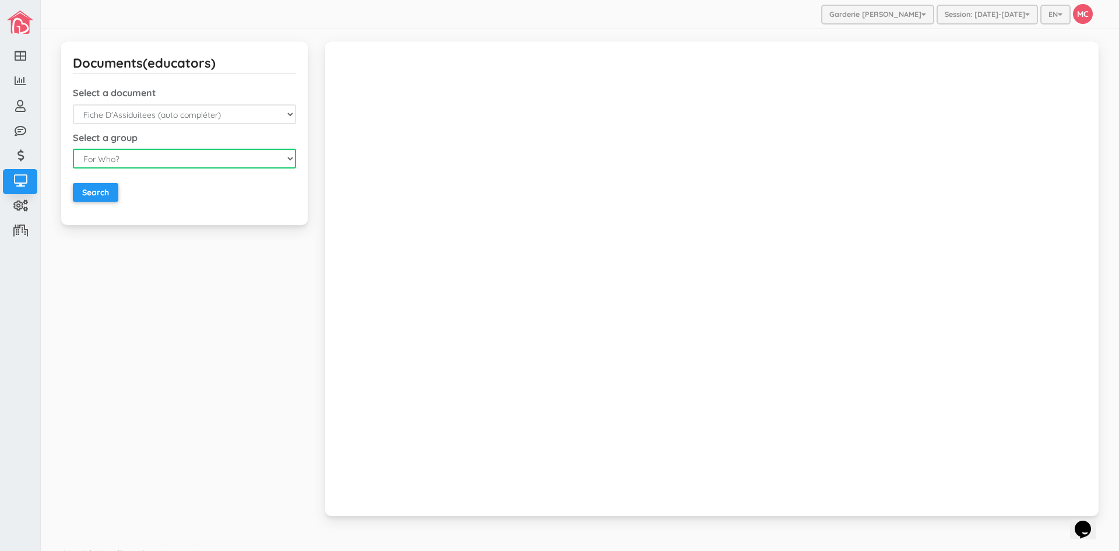
click at [191, 160] on select "For Who? For Everyone For a Group For a Child" at bounding box center [184, 159] width 223 height 20
select select "3"
click at [73, 149] on select "For Who? For Everyone For a Group For a Child" at bounding box center [184, 159] width 223 height 20
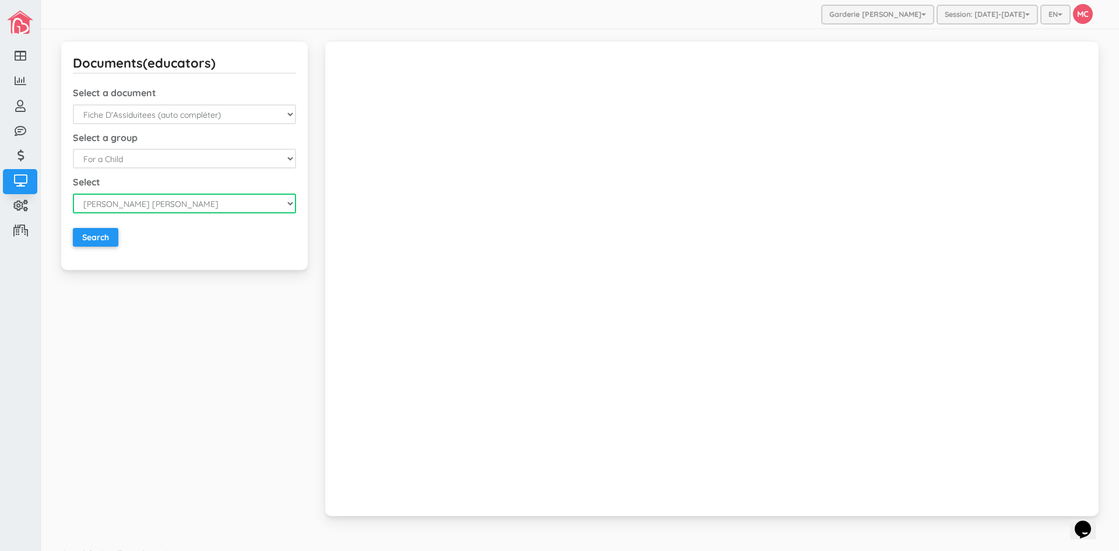
click at [200, 209] on select "[PERSON_NAME] [PERSON_NAME] [PERSON_NAME] [PERSON_NAME] [PERSON_NAME] Rayan Ken…" at bounding box center [184, 203] width 223 height 20
click at [73, 193] on select "[PERSON_NAME] [PERSON_NAME] [PERSON_NAME] [PERSON_NAME] [PERSON_NAME] Rayan Ken…" at bounding box center [184, 203] width 223 height 20
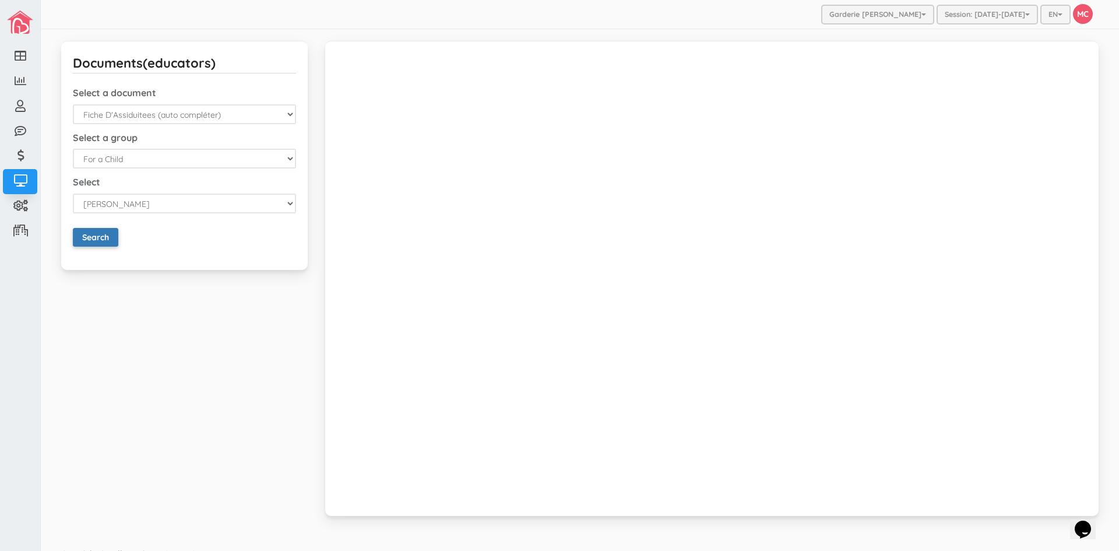
click at [97, 239] on input "Search" at bounding box center [95, 237] width 45 height 19
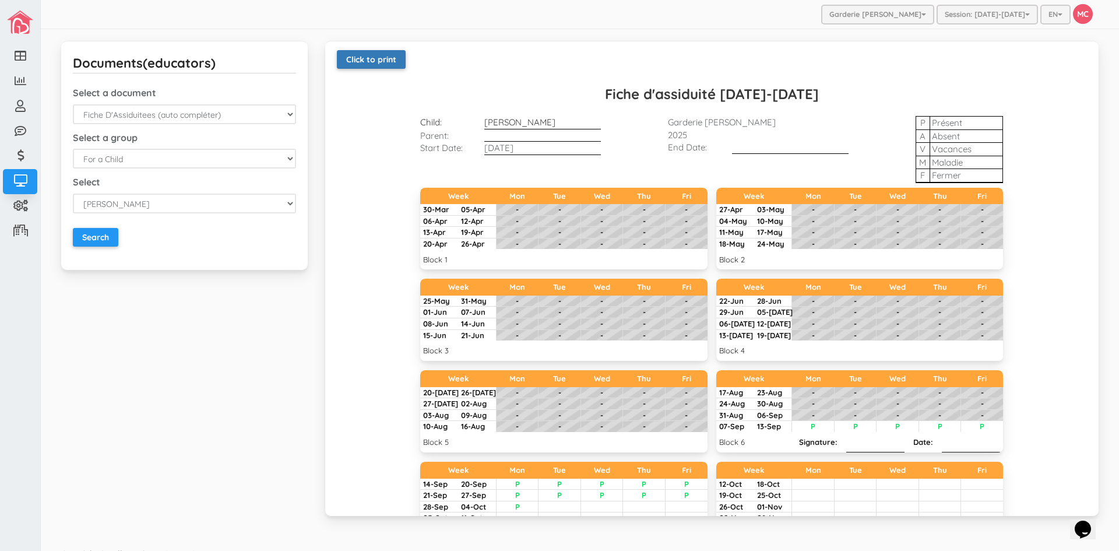
click at [377, 59] on link "Click to print" at bounding box center [371, 59] width 69 height 19
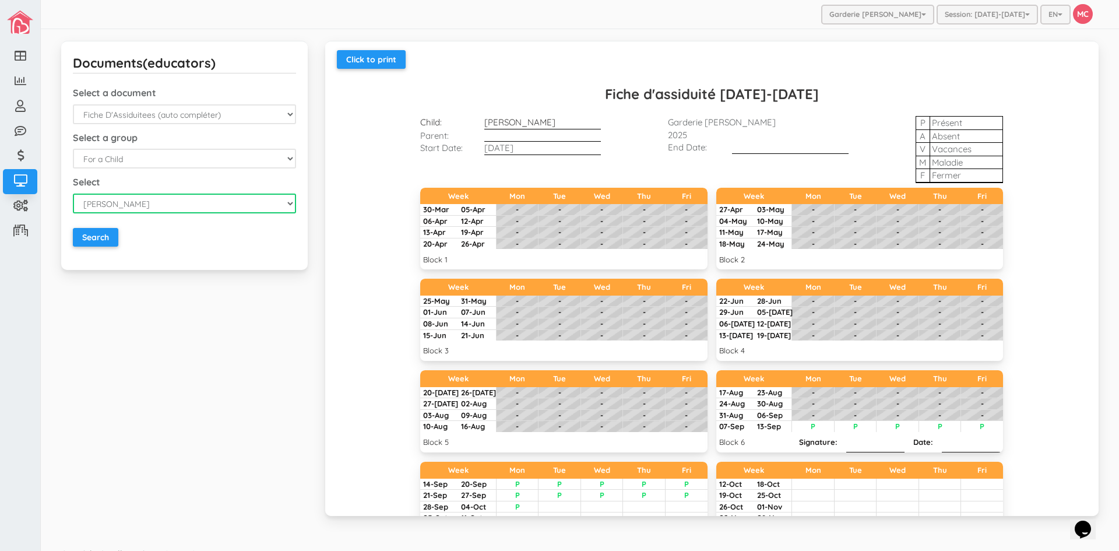
click at [283, 207] on select "[PERSON_NAME] [PERSON_NAME] [PERSON_NAME] [PERSON_NAME] [PERSON_NAME] Rayan Ken…" at bounding box center [184, 203] width 223 height 20
select select "2233"
click at [73, 193] on select "[PERSON_NAME] [PERSON_NAME] [PERSON_NAME] [PERSON_NAME] [PERSON_NAME] Rayan Ken…" at bounding box center [184, 203] width 223 height 20
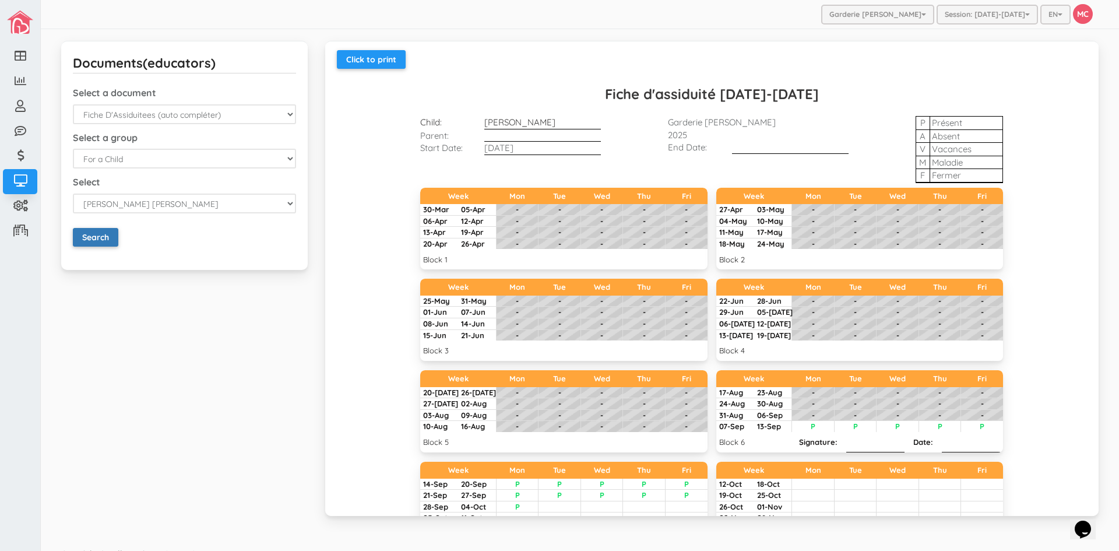
click at [91, 235] on input "Search" at bounding box center [95, 237] width 45 height 19
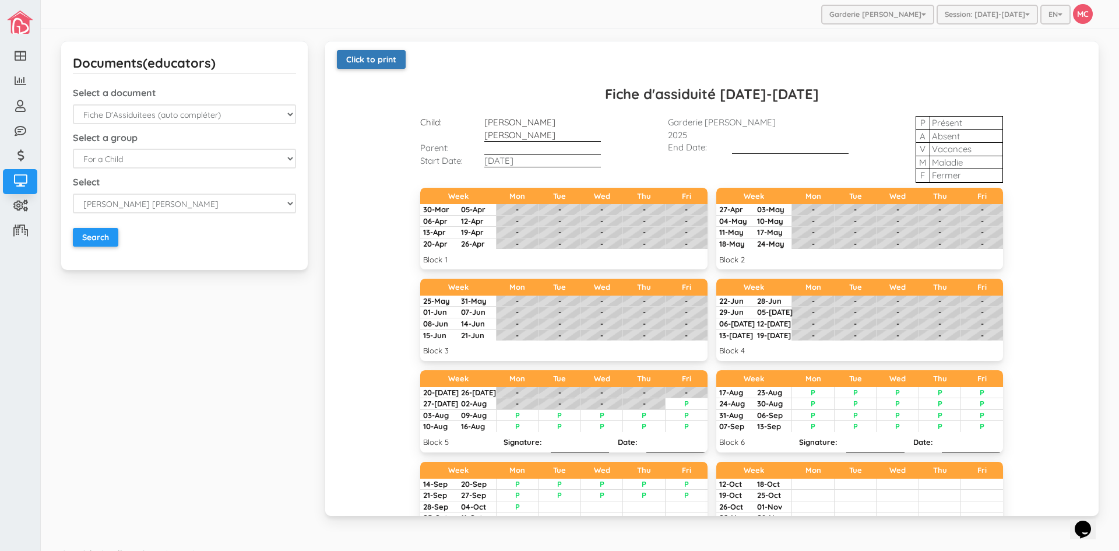
click at [371, 62] on link "Click to print" at bounding box center [371, 59] width 69 height 19
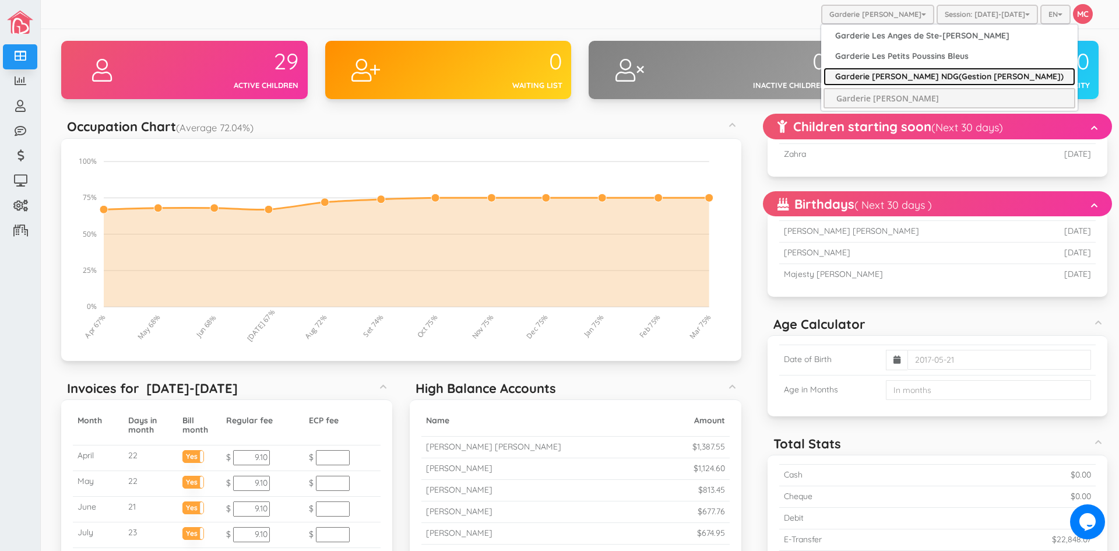
click at [874, 73] on link "Garderie [PERSON_NAME] NDG(Gestion [PERSON_NAME])" at bounding box center [949, 77] width 252 height 18
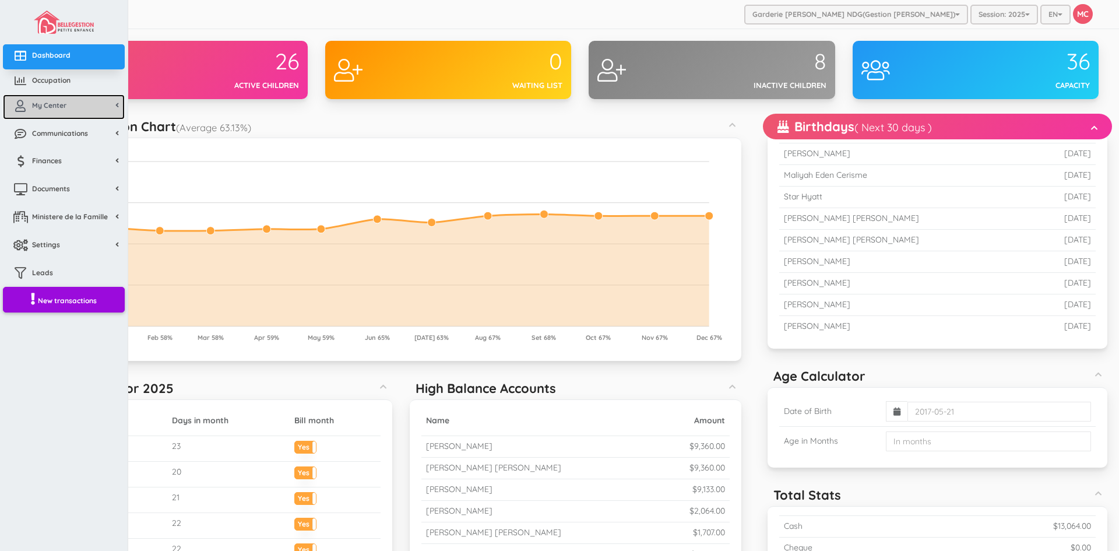
click at [46, 104] on span "My Center" at bounding box center [49, 105] width 34 height 10
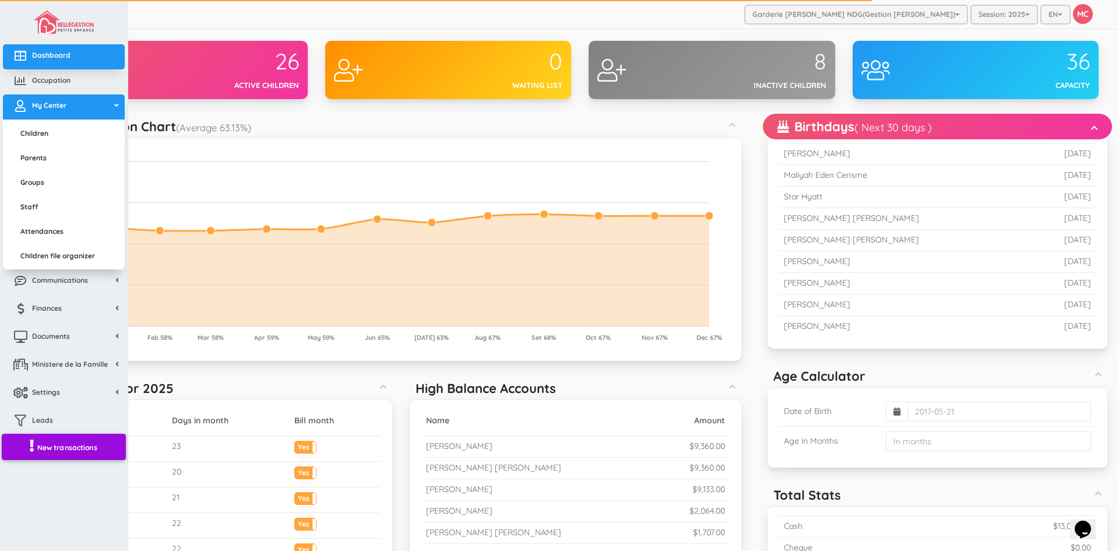
click at [76, 448] on span "New transactions" at bounding box center [67, 447] width 60 height 10
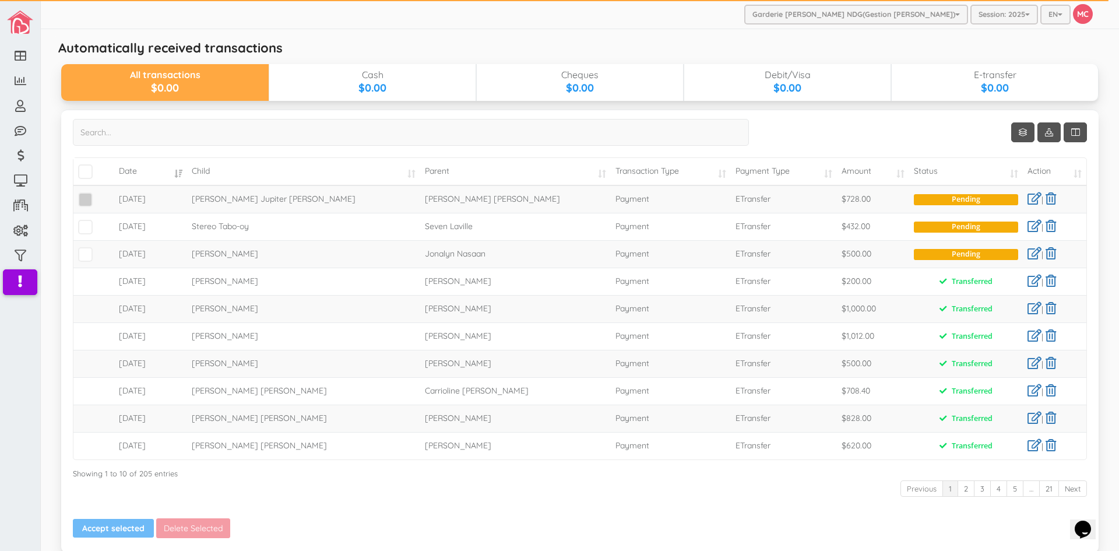
click at [83, 202] on span at bounding box center [85, 199] width 15 height 15
click at [98, 195] on input "checkbox" at bounding box center [98, 195] width 0 height 0
click at [100, 526] on button "Accept selected" at bounding box center [113, 528] width 81 height 19
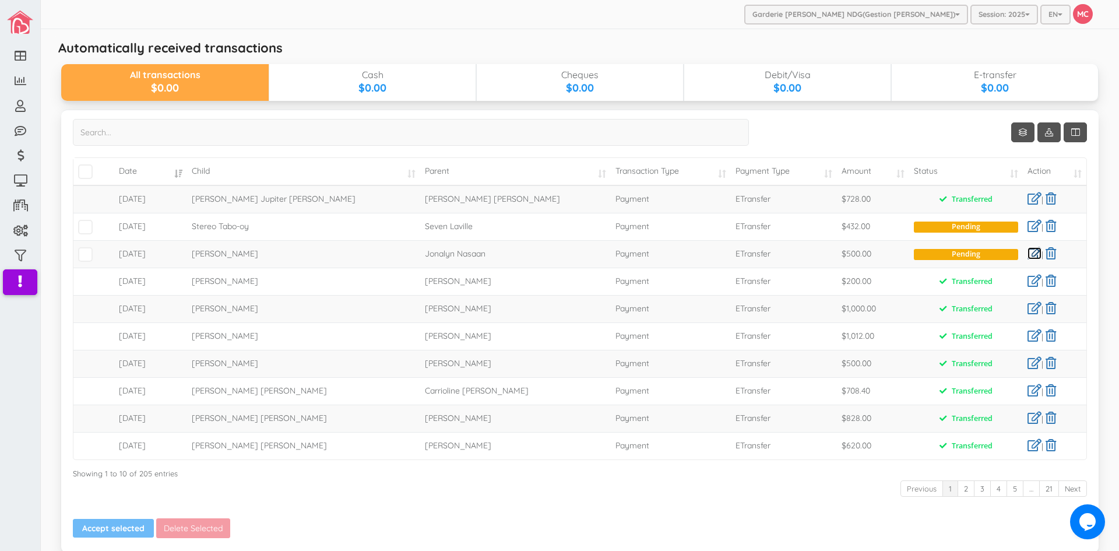
click at [1027, 253] on link at bounding box center [1034, 253] width 14 height 12
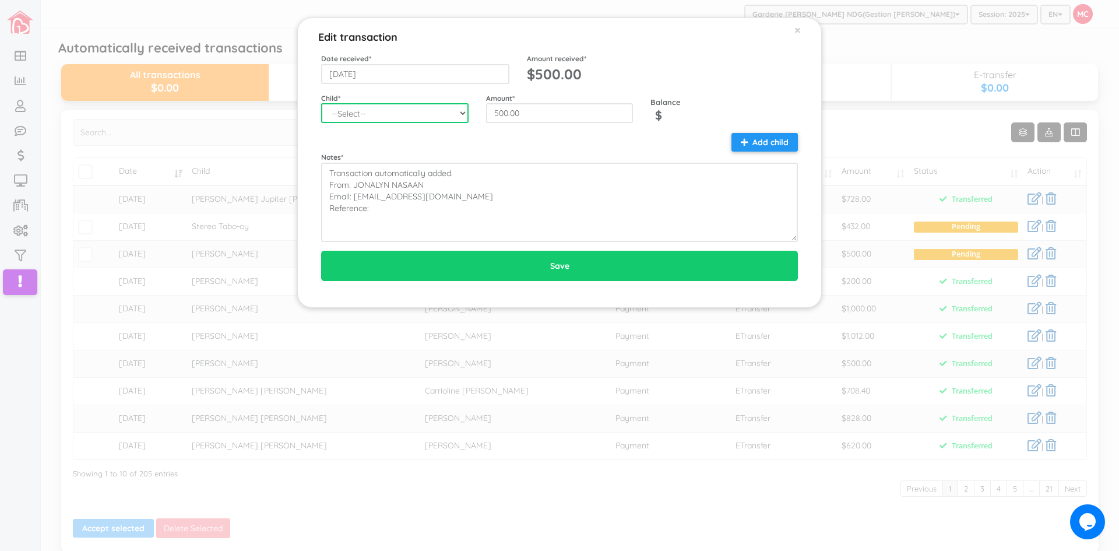
click at [461, 116] on select "--Select-- [PERSON_NAME] [PERSON_NAME] [PERSON_NAME] Day Tabo-oy [PERSON_NAME] …" at bounding box center [394, 113] width 147 height 20
select select "1485"
click at [321, 103] on select "--Select-- [PERSON_NAME] [PERSON_NAME] [PERSON_NAME] Day Tabo-oy [PERSON_NAME] …" at bounding box center [394, 113] width 147 height 20
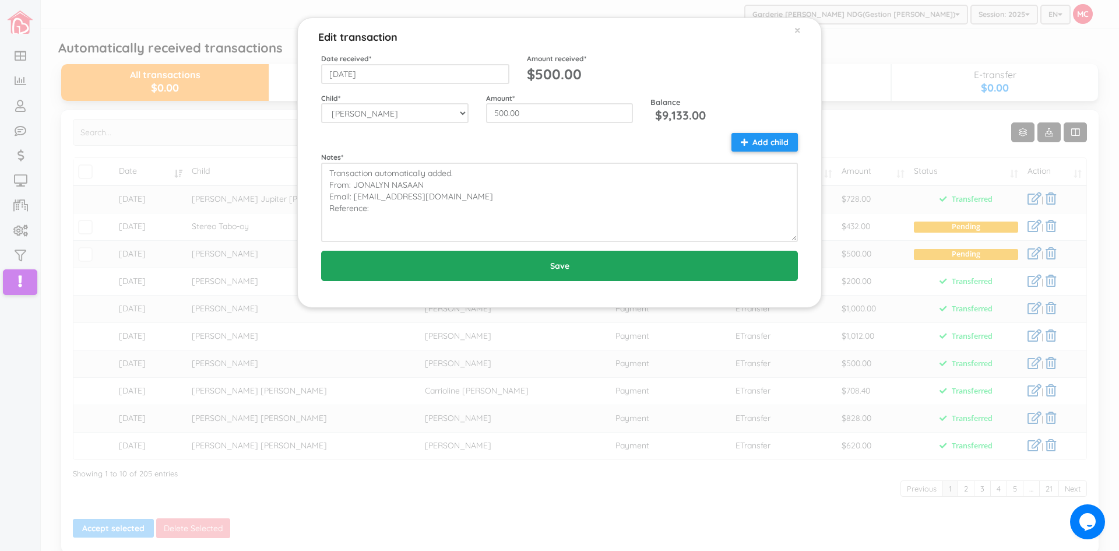
click at [567, 268] on input "Save" at bounding box center [559, 266] width 477 height 30
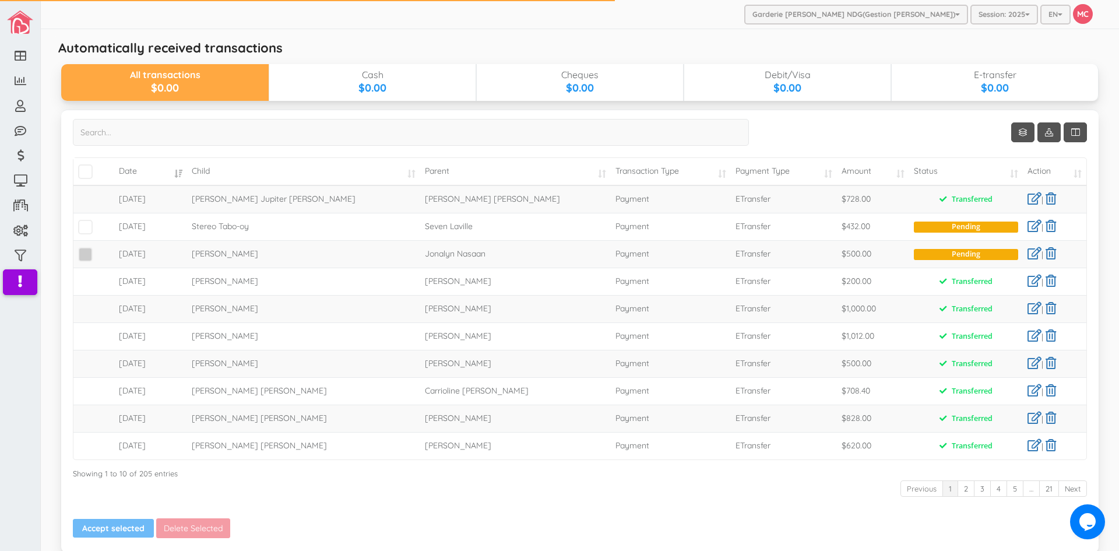
click at [86, 253] on span at bounding box center [85, 254] width 15 height 15
click at [98, 249] on input "checkbox" at bounding box center [98, 249] width 0 height 0
click at [119, 523] on button "Accept selected" at bounding box center [113, 528] width 81 height 19
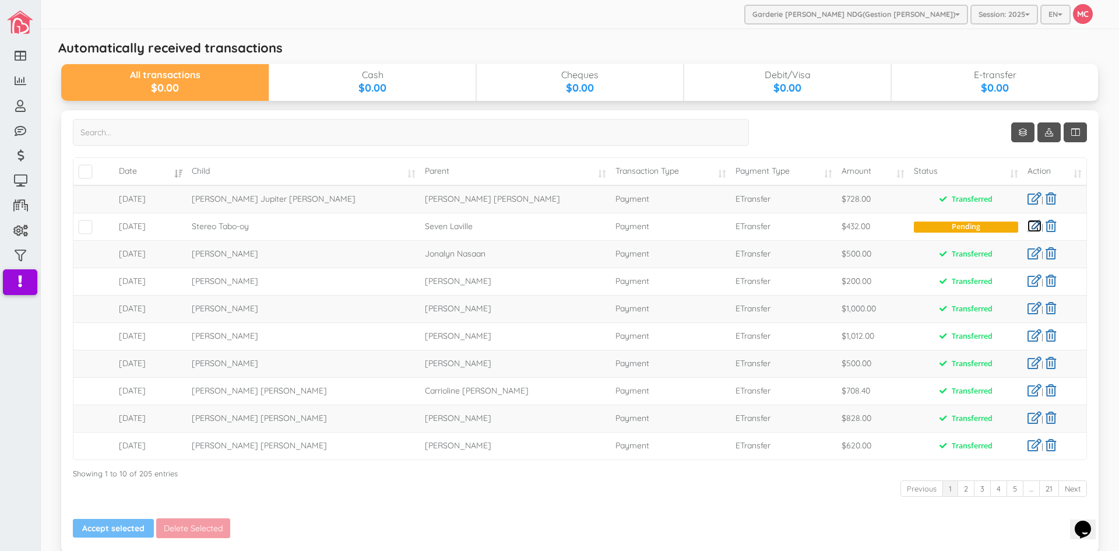
click at [1027, 223] on link at bounding box center [1034, 226] width 14 height 12
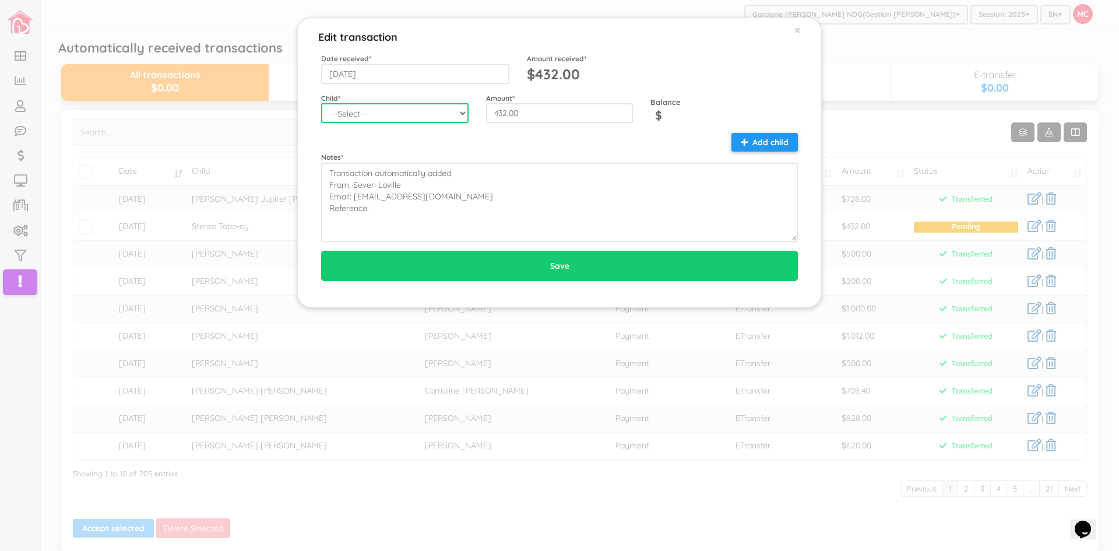
click at [462, 112] on select "--Select-- [PERSON_NAME] [PERSON_NAME] [PERSON_NAME] Day Tabo-oy [PERSON_NAME] …" at bounding box center [394, 113] width 147 height 20
select select "1787"
click at [321, 103] on select "--Select-- [PERSON_NAME] [PERSON_NAME] [PERSON_NAME] Day Tabo-oy [PERSON_NAME] …" at bounding box center [394, 113] width 147 height 20
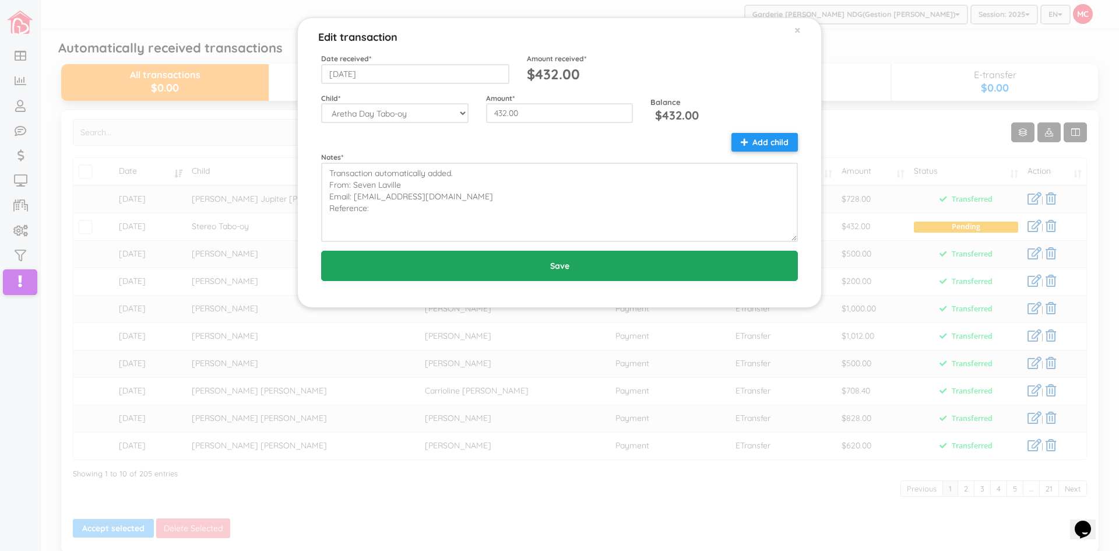
click at [566, 268] on input "Save" at bounding box center [559, 266] width 477 height 30
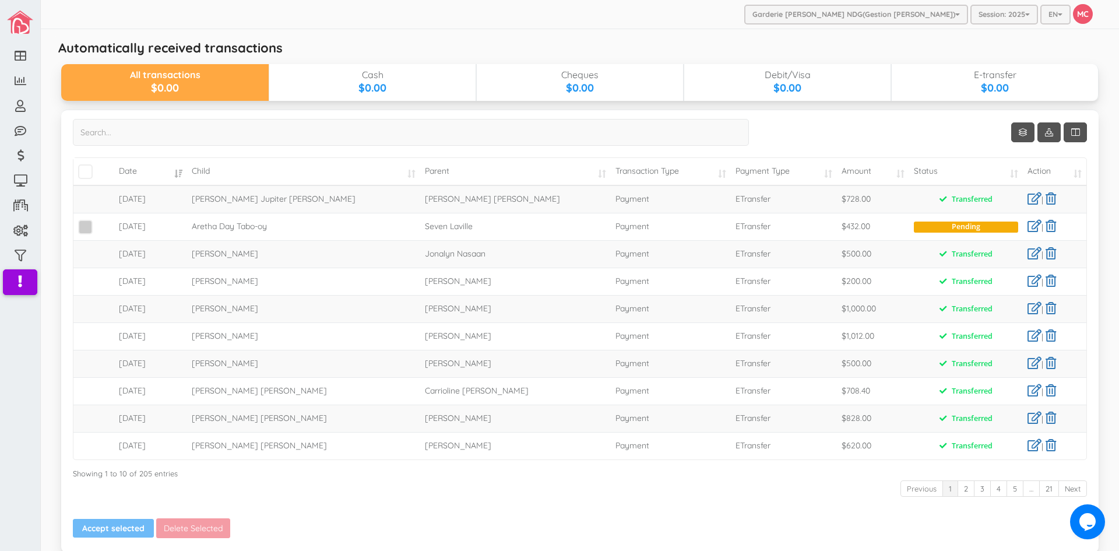
click at [86, 228] on span at bounding box center [85, 227] width 15 height 15
click at [98, 222] on input "checkbox" at bounding box center [98, 222] width 0 height 0
click at [110, 528] on button "Accept selected" at bounding box center [113, 528] width 81 height 19
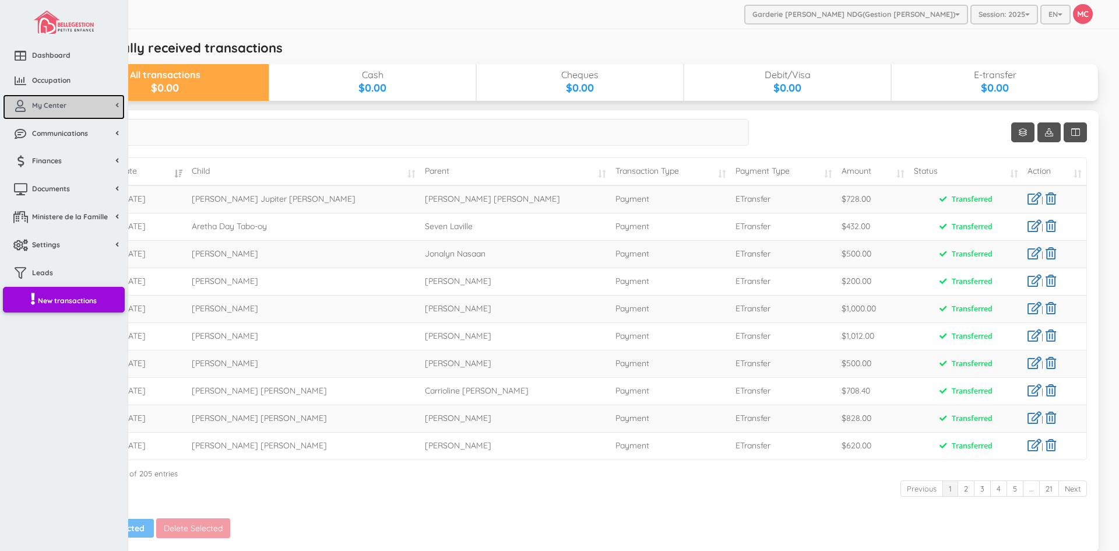
click at [65, 104] on span "My Center" at bounding box center [49, 105] width 34 height 10
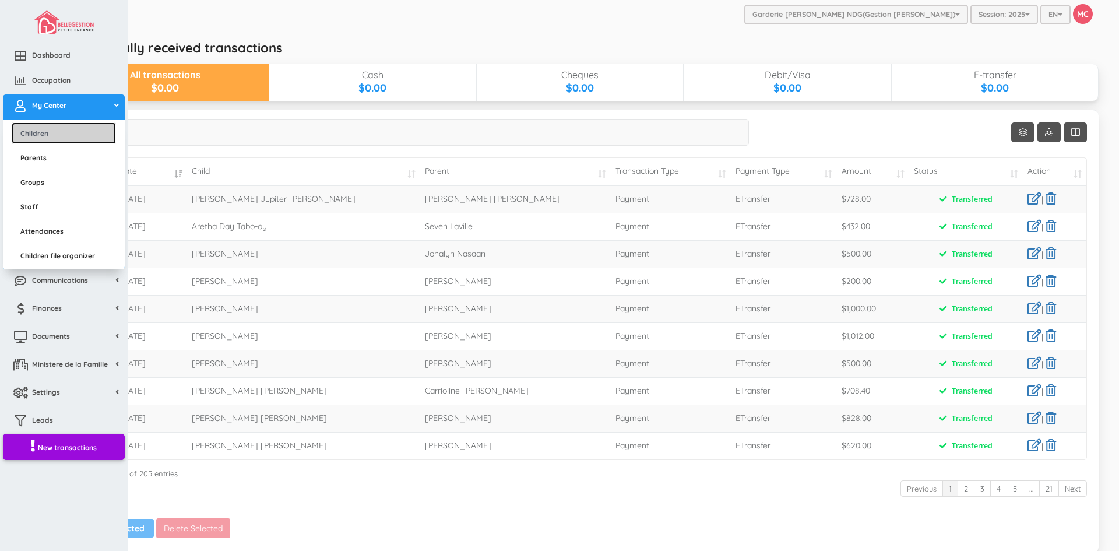
click at [45, 129] on link "Children" at bounding box center [64, 133] width 104 height 22
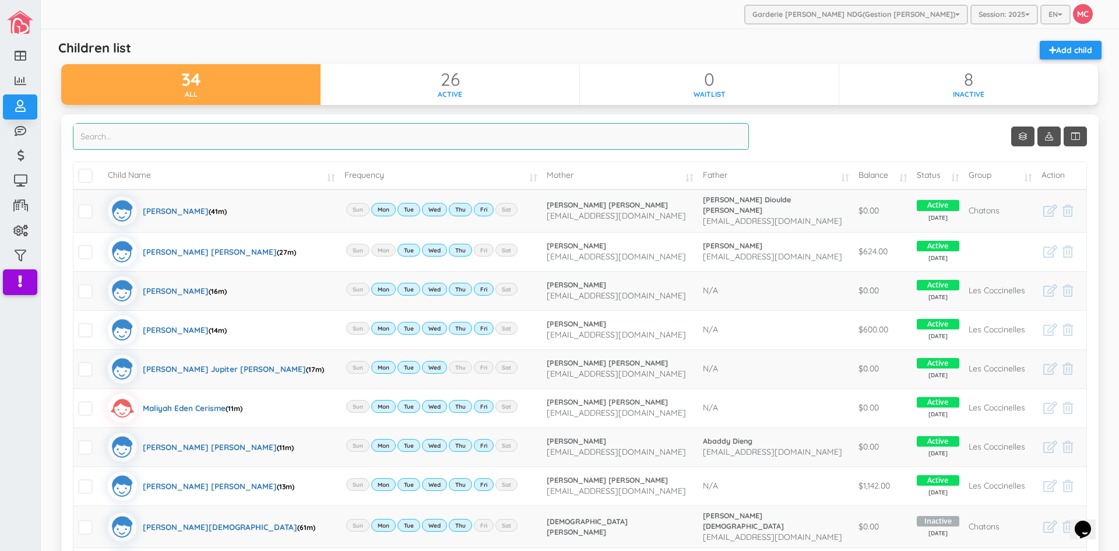
click at [97, 143] on input "search" at bounding box center [411, 136] width 676 height 27
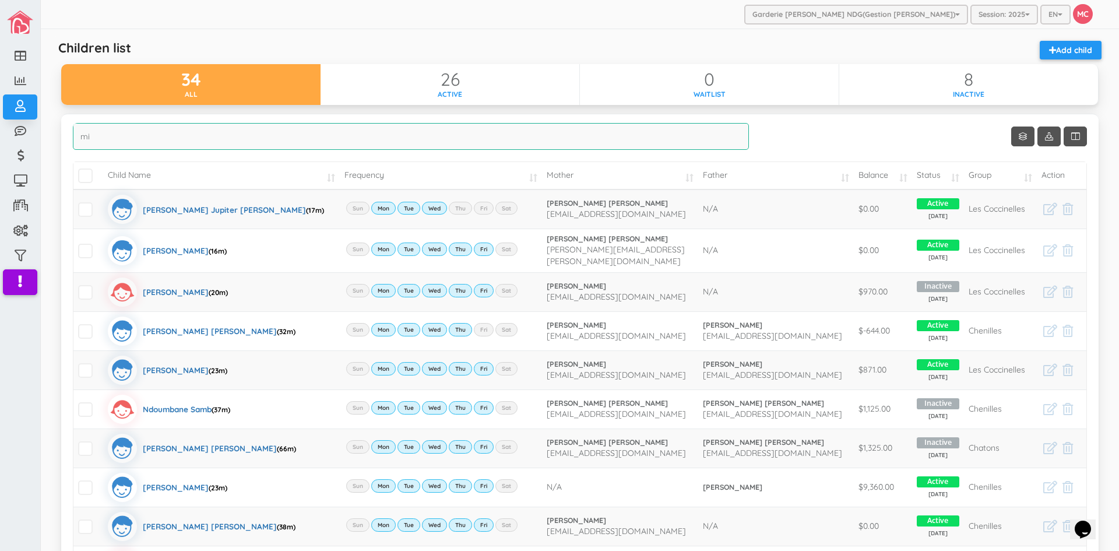
type input "mi"
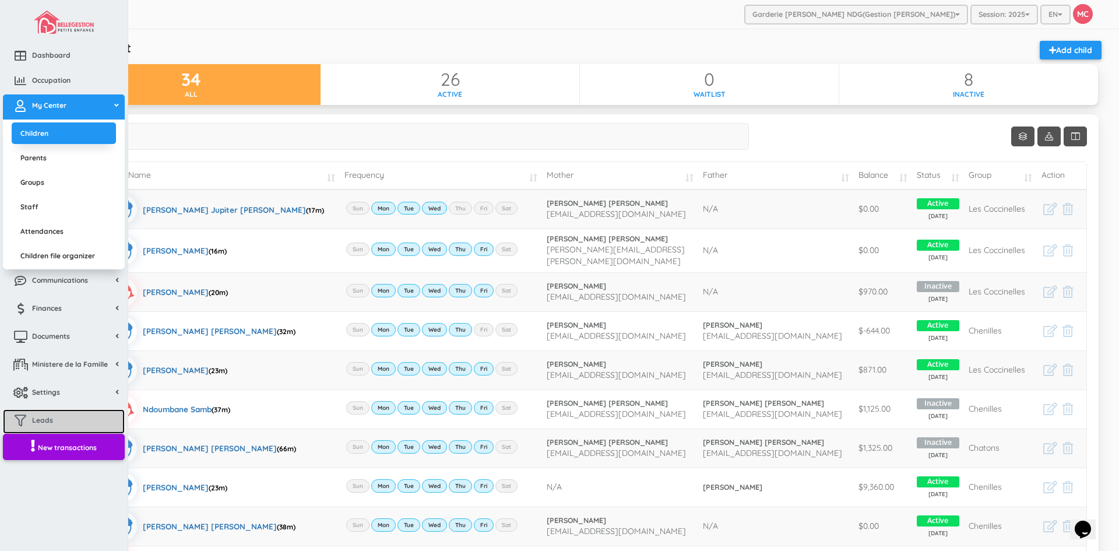
click at [37, 417] on span "Leads" at bounding box center [42, 420] width 21 height 10
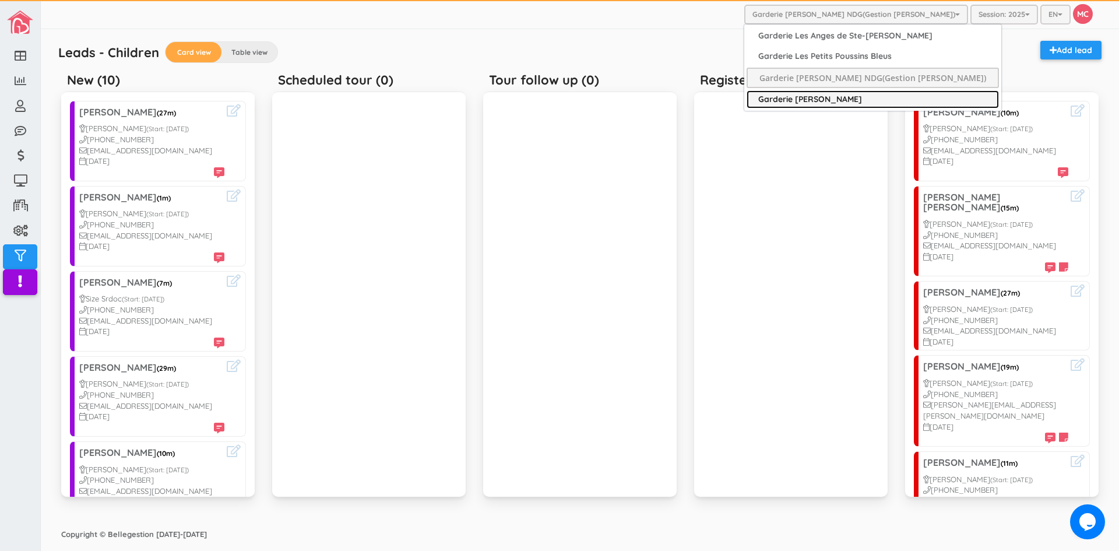
click at [819, 98] on link "Garderie [PERSON_NAME]" at bounding box center [872, 99] width 252 height 18
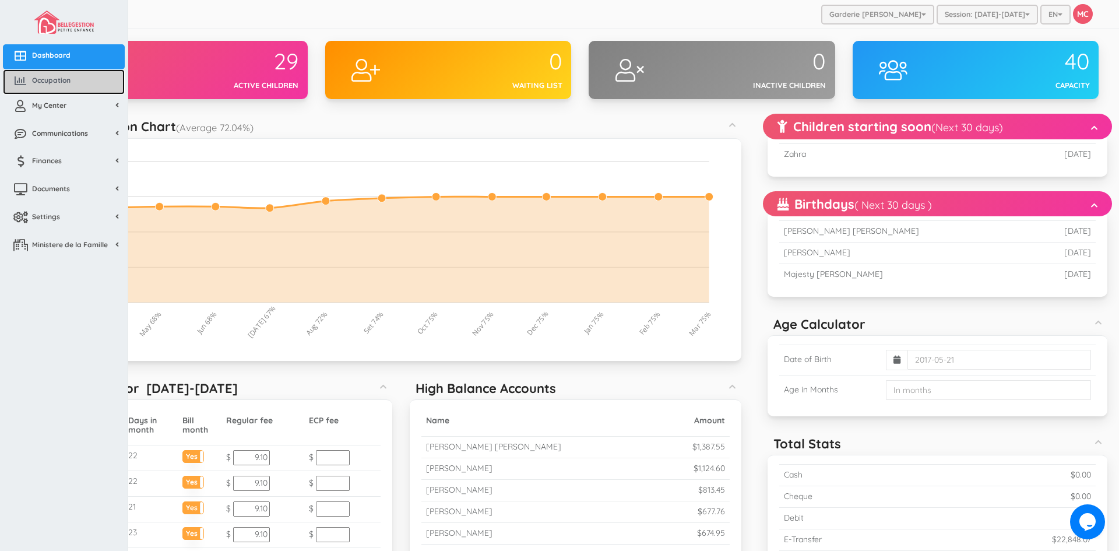
click at [52, 79] on span "Occupation" at bounding box center [51, 80] width 38 height 10
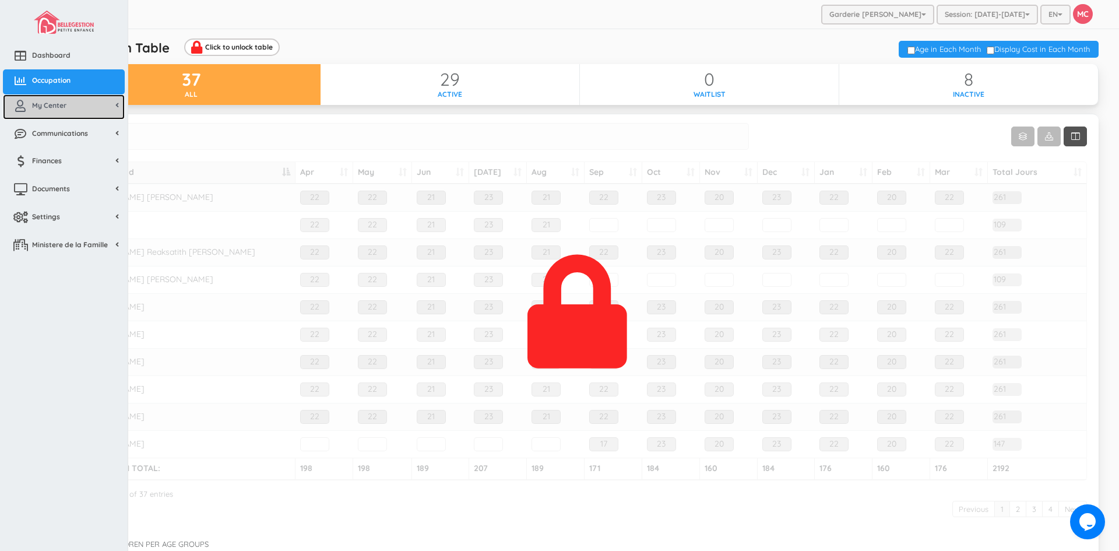
click at [51, 108] on span "My Center" at bounding box center [49, 105] width 34 height 10
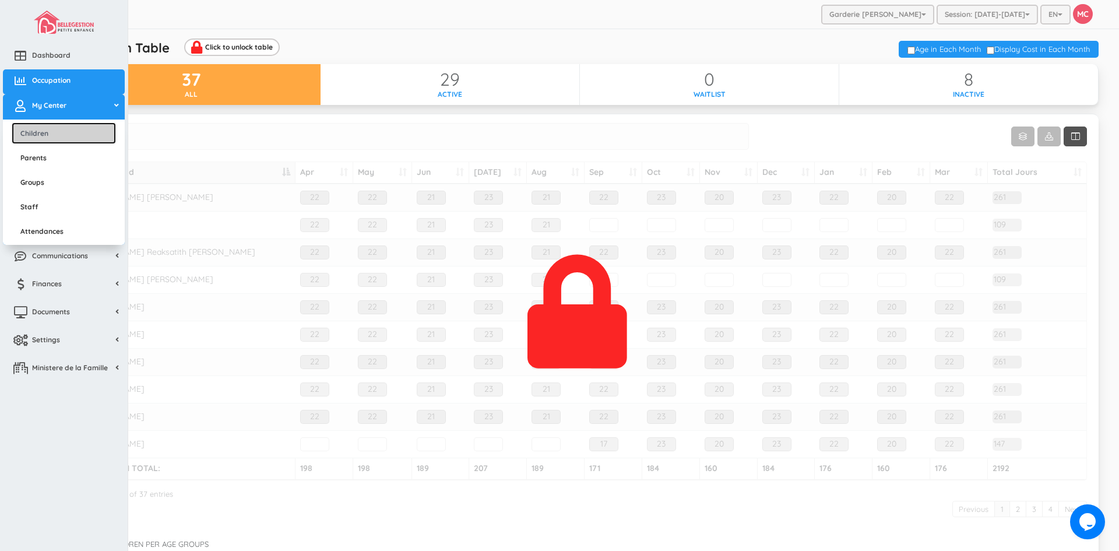
click at [40, 132] on link "Children" at bounding box center [64, 133] width 104 height 22
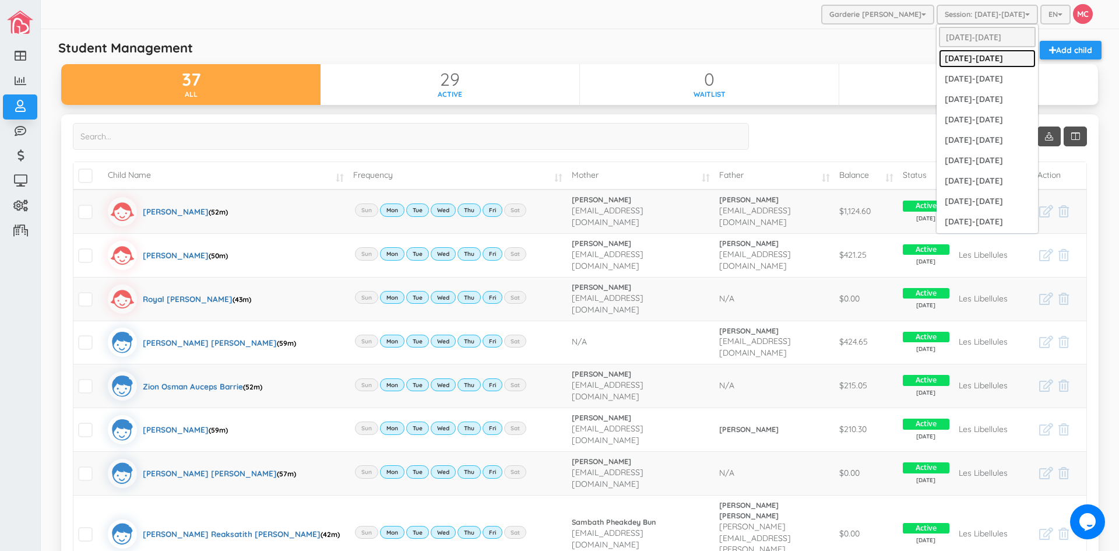
click at [983, 55] on link "[DATE]-[DATE]" at bounding box center [987, 59] width 97 height 18
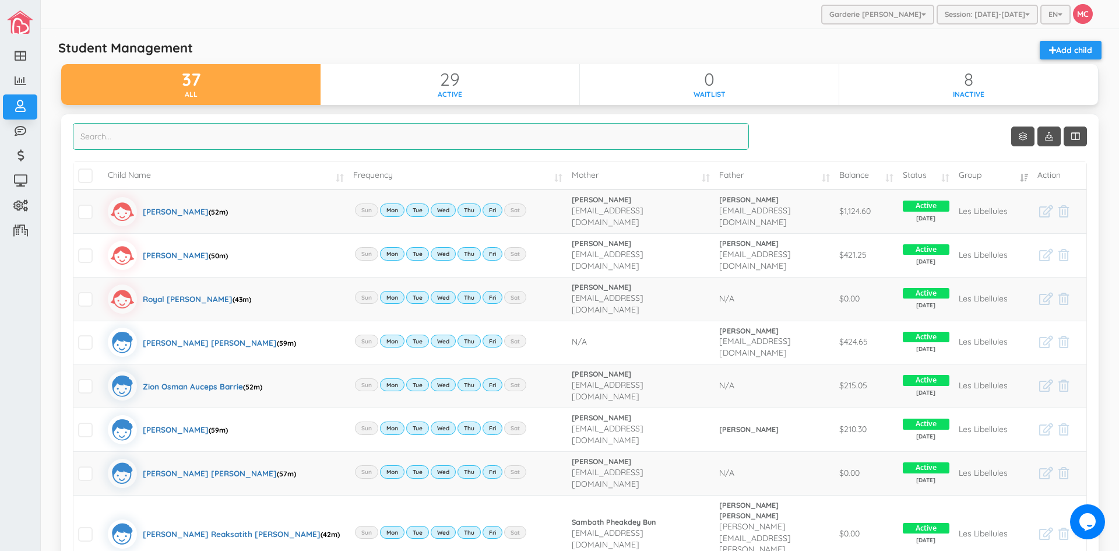
click at [90, 129] on input "search" at bounding box center [411, 136] width 676 height 27
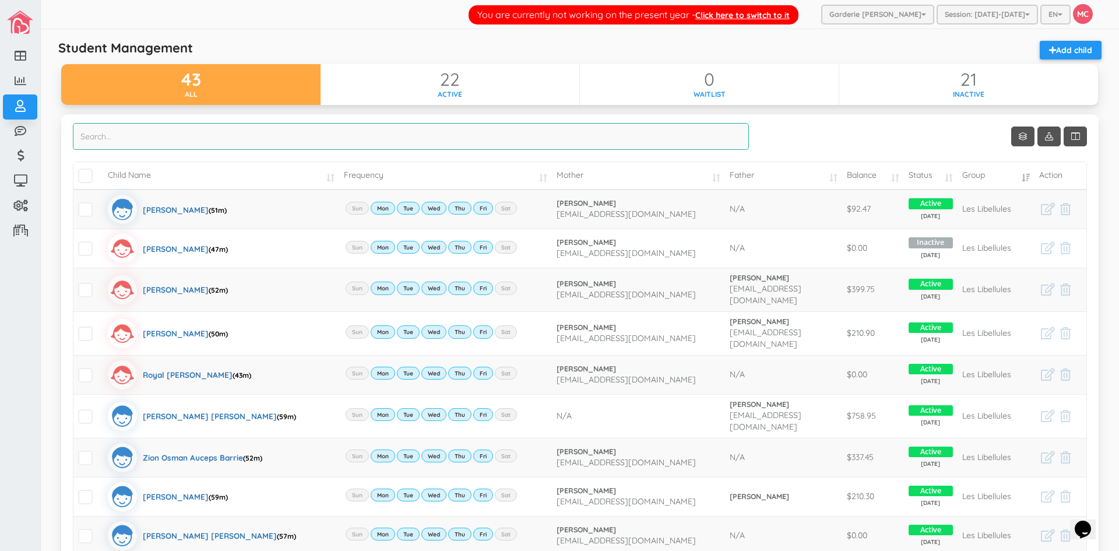
click at [91, 136] on input "search" at bounding box center [411, 136] width 676 height 27
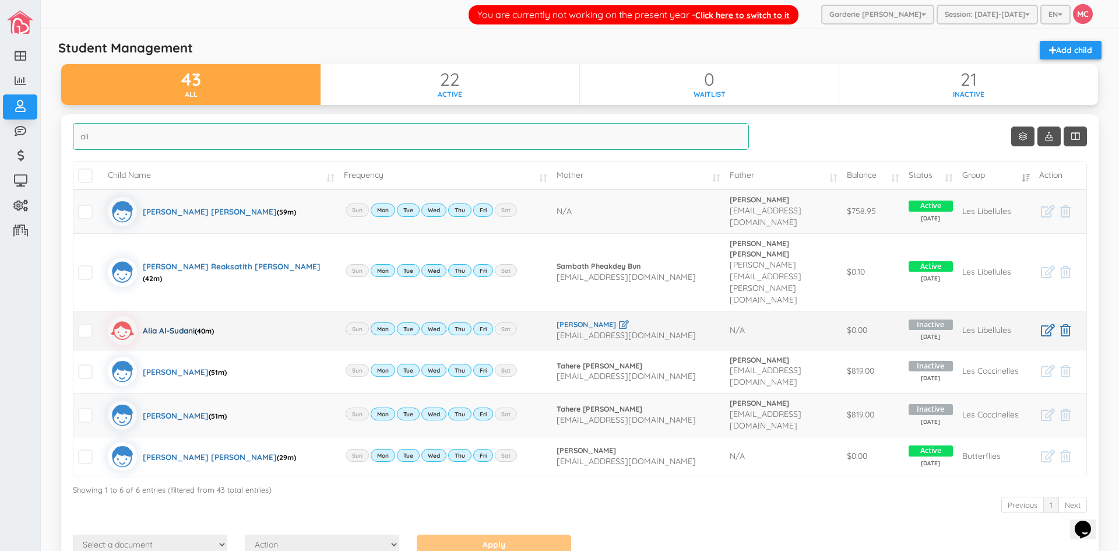
type input "ali"
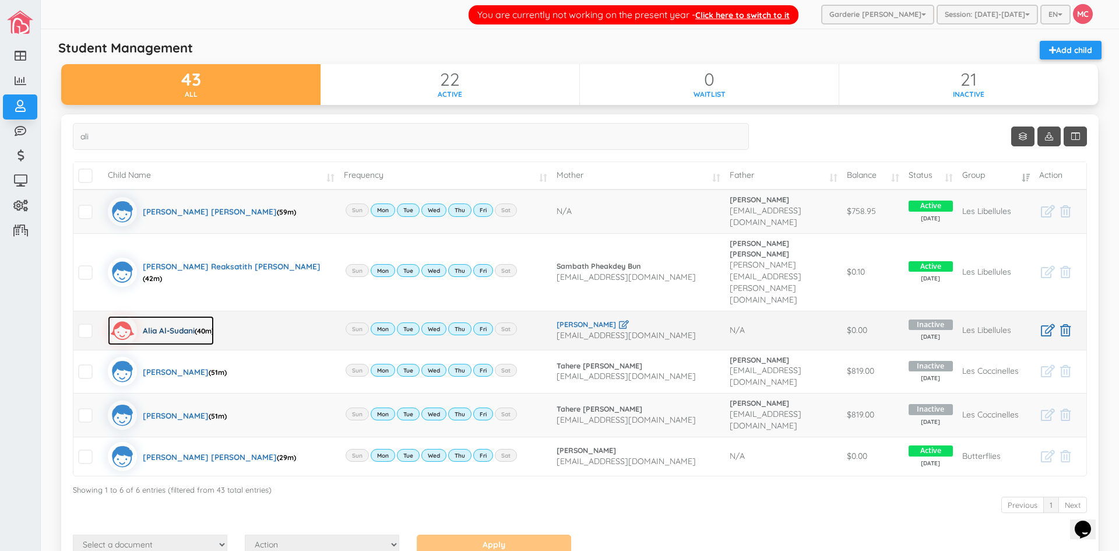
click at [163, 316] on div "Alia Al-Sudani (40m)" at bounding box center [178, 330] width 71 height 29
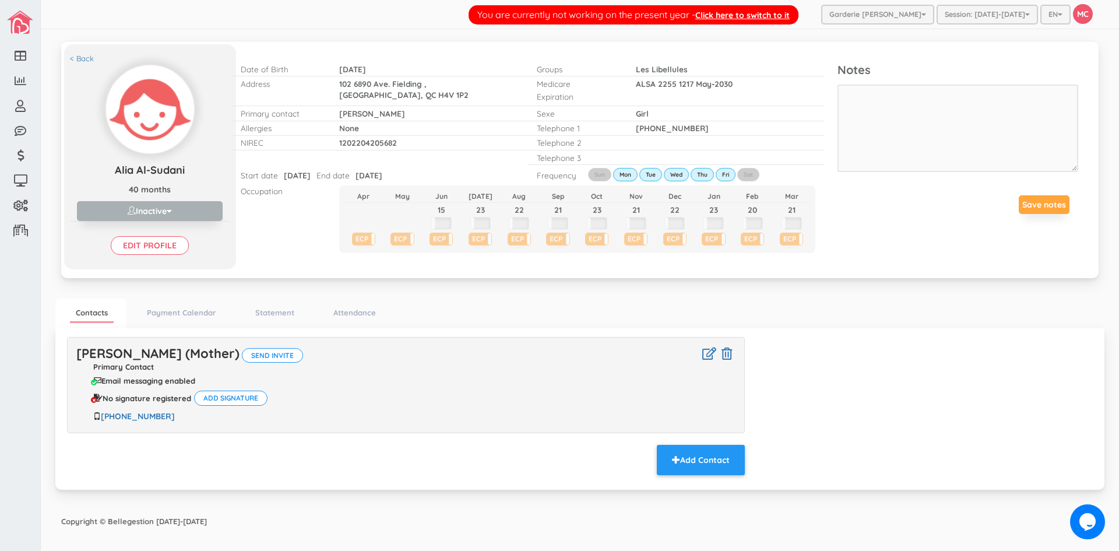
click at [939, 267] on div "< Back Alia Al-Sudani Alia Al-Sudani 40 months Inactive Active Inactive Waitlis…" at bounding box center [579, 159] width 1037 height 237
click at [76, 57] on link "< Back" at bounding box center [82, 58] width 24 height 11
